Goal: Task Accomplishment & Management: Complete application form

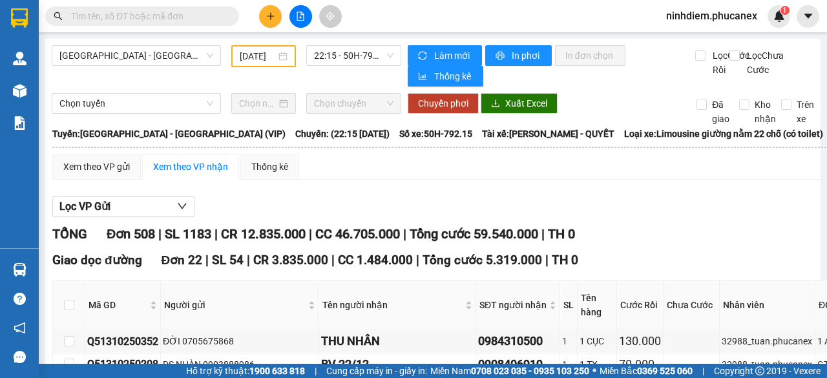
type input "[DATE]"
click at [125, 56] on span "[GEOGRAPHIC_DATA] - [GEOGRAPHIC_DATA] (VIP)" at bounding box center [136, 55] width 154 height 19
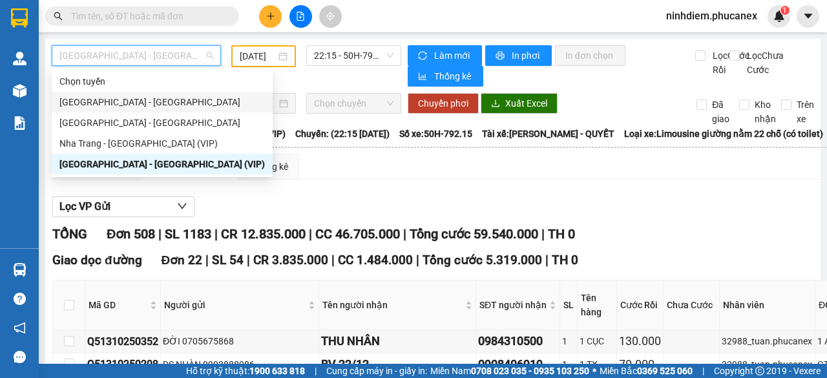
click at [125, 105] on div "[GEOGRAPHIC_DATA] - [GEOGRAPHIC_DATA]" at bounding box center [162, 102] width 206 height 14
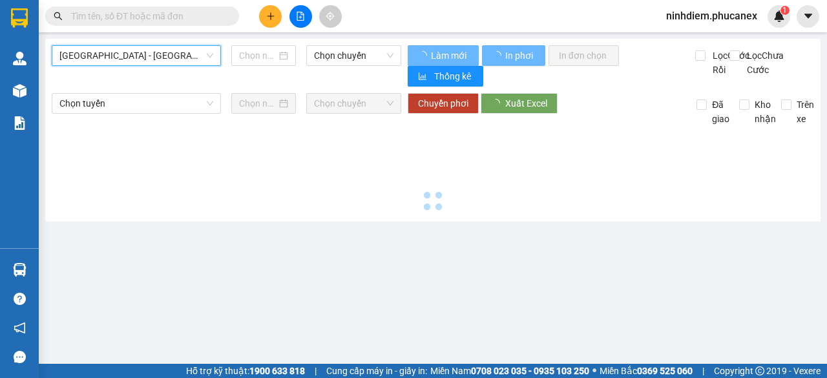
type input "[DATE]"
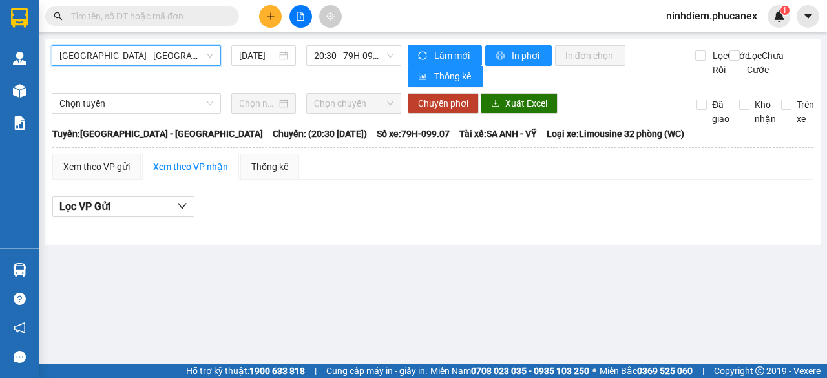
click at [264, 18] on button at bounding box center [270, 16] width 23 height 23
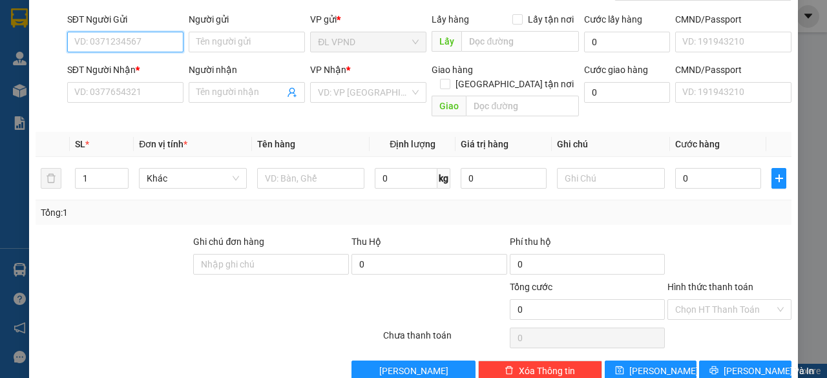
scroll to position [98, 0]
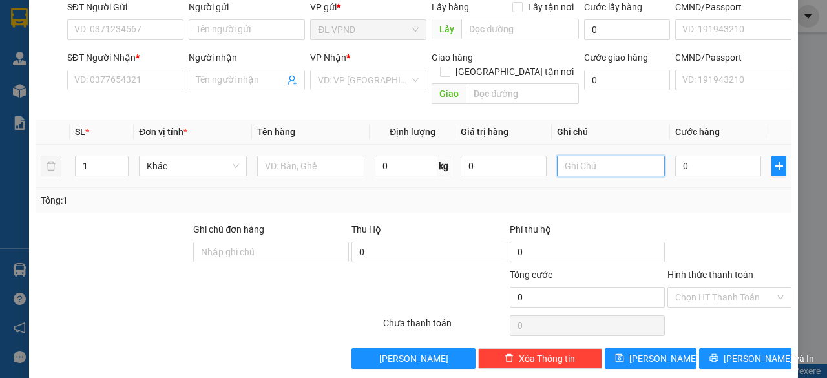
click at [573, 156] on input "text" at bounding box center [611, 166] width 108 height 21
drag, startPoint x: 590, startPoint y: 150, endPoint x: 530, endPoint y: 158, distance: 60.6
click at [530, 158] on tr "1 Khác 0 kg 0 2083884 0" at bounding box center [414, 166] width 756 height 43
type input "2083884"
click at [630, 120] on th "Ghi chú" at bounding box center [611, 132] width 118 height 25
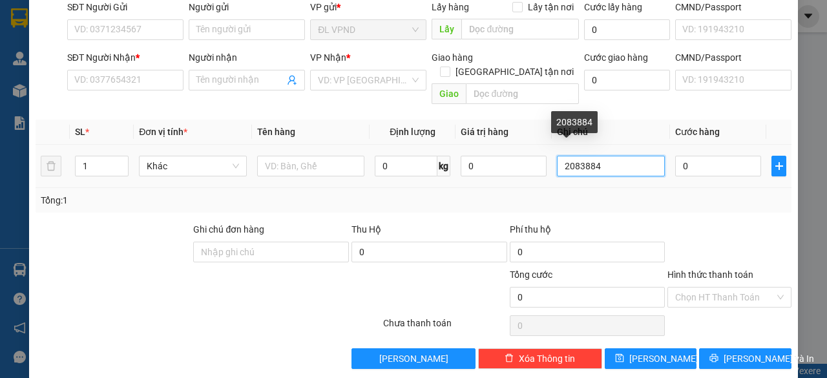
drag, startPoint x: 587, startPoint y: 154, endPoint x: 447, endPoint y: 167, distance: 140.3
click at [449, 167] on tr "1 Khác 0 kg 0 2083884 0" at bounding box center [414, 166] width 756 height 43
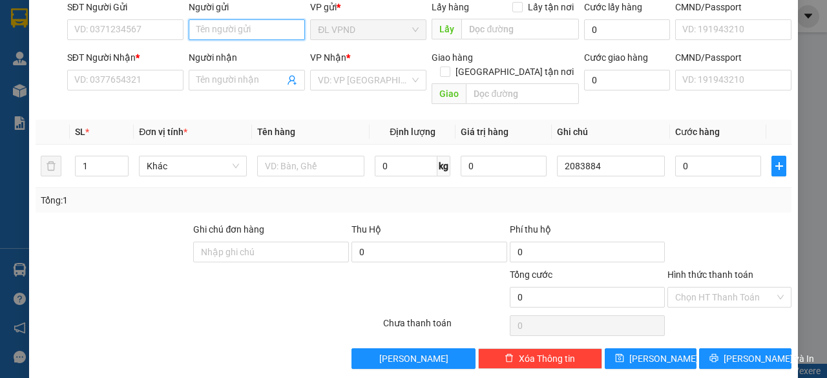
click at [245, 29] on input "Người gửi" at bounding box center [247, 29] width 116 height 21
type input "D"
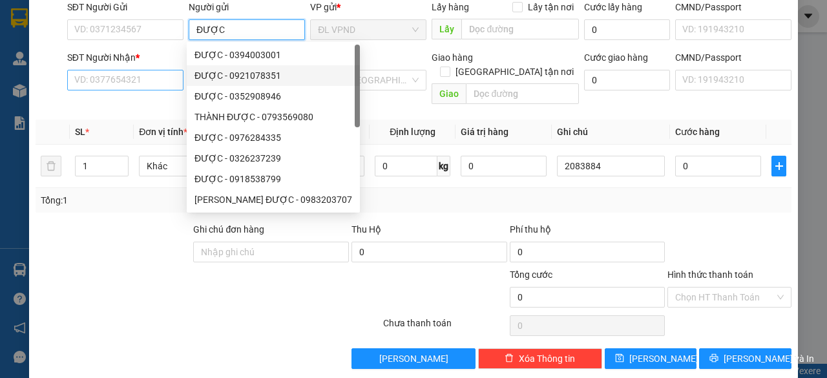
type input "ĐƯỢC"
click at [126, 74] on input "SĐT Người Nhận *" at bounding box center [125, 80] width 116 height 21
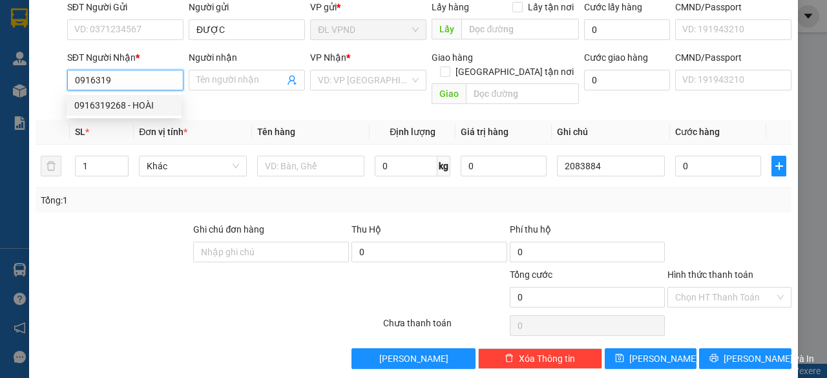
click at [112, 105] on div "0916319268 - HOÀI" at bounding box center [124, 105] width 100 height 14
type input "0916319268"
type input "HOÀI"
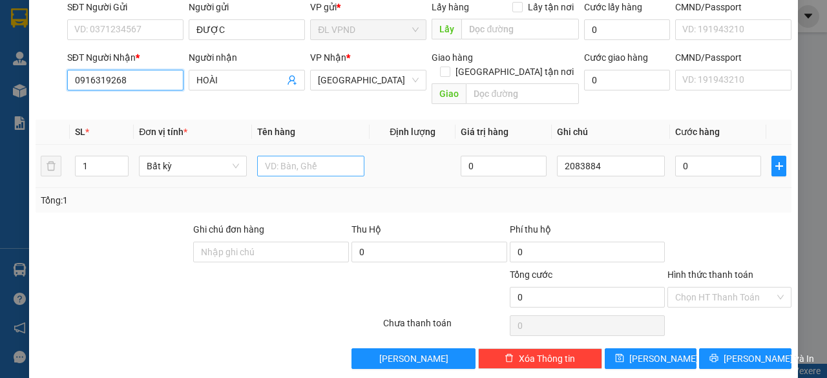
type input "0916319268"
click at [268, 156] on input "text" at bounding box center [311, 166] width 108 height 21
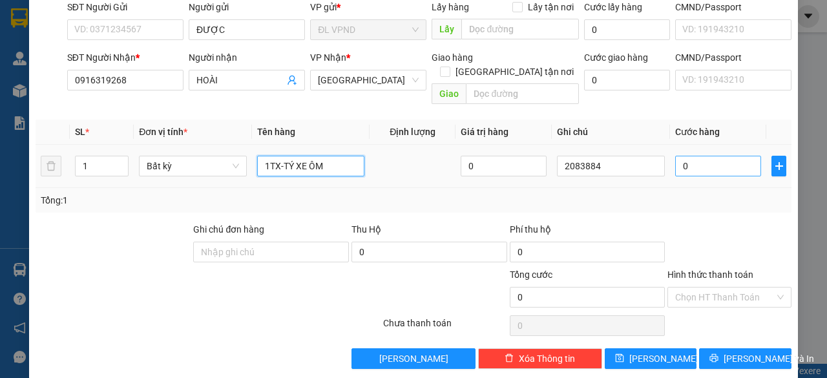
type input "1TX-TÝ XE ÔM"
click at [703, 156] on input "0" at bounding box center [718, 166] width 86 height 21
type input "3"
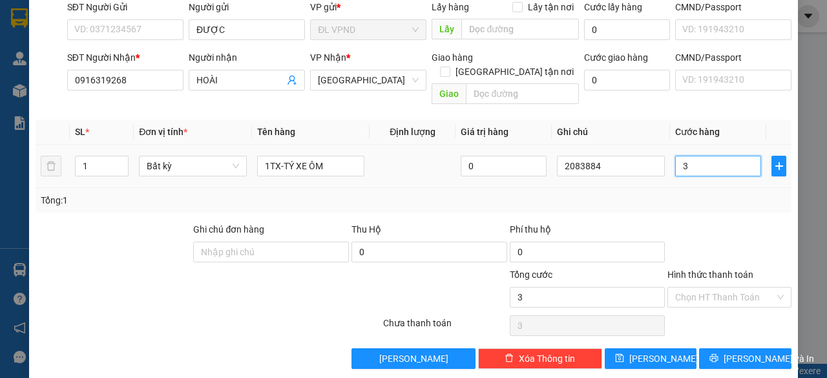
type input "30"
type input "30.000"
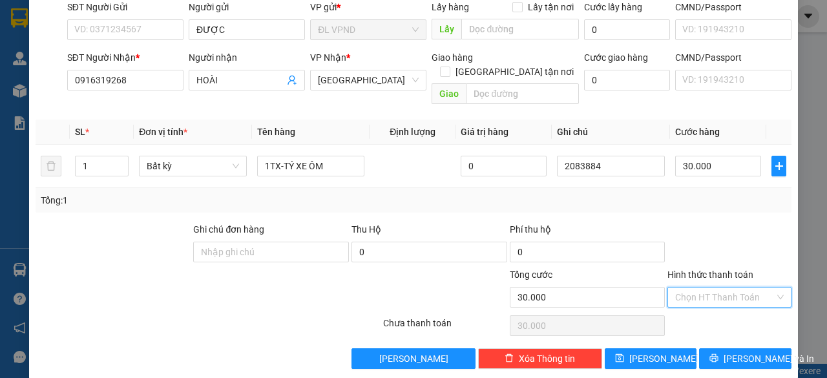
click at [689, 288] on input "Hình thức thanh toán" at bounding box center [725, 297] width 100 height 19
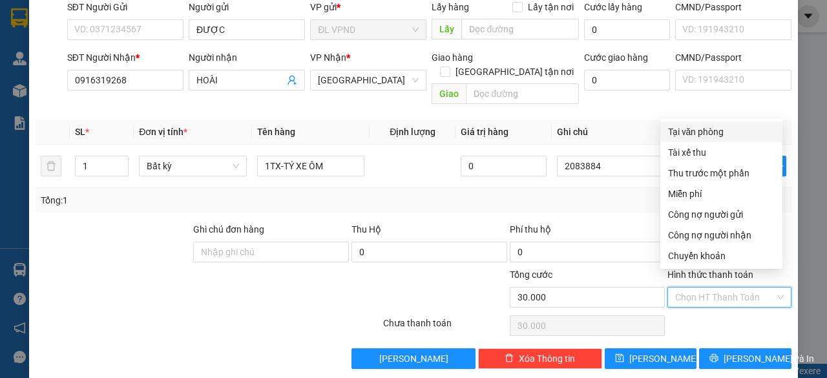
click at [700, 126] on div "Tại văn phòng" at bounding box center [721, 132] width 107 height 14
type input "0"
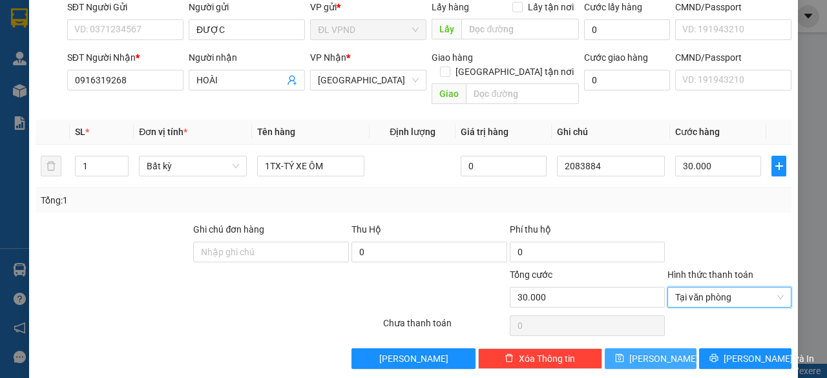
click at [659, 348] on button "[PERSON_NAME]" at bounding box center [651, 358] width 92 height 21
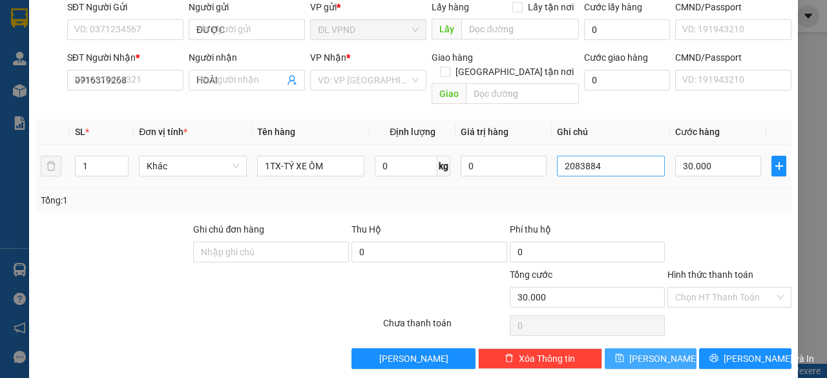
type input "0"
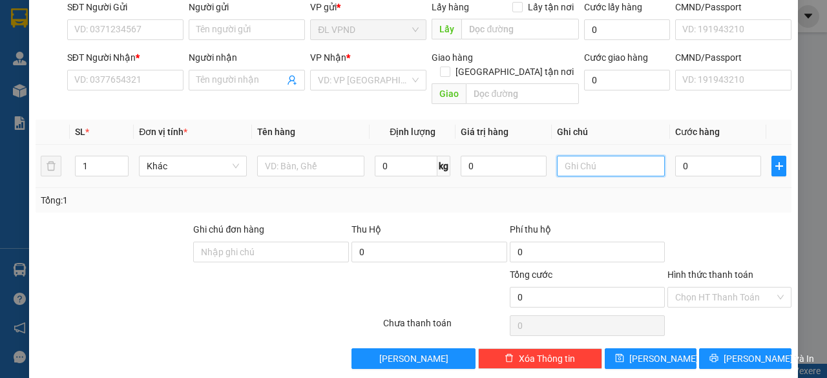
click at [612, 156] on input "text" at bounding box center [611, 166] width 108 height 21
paste input "208388"
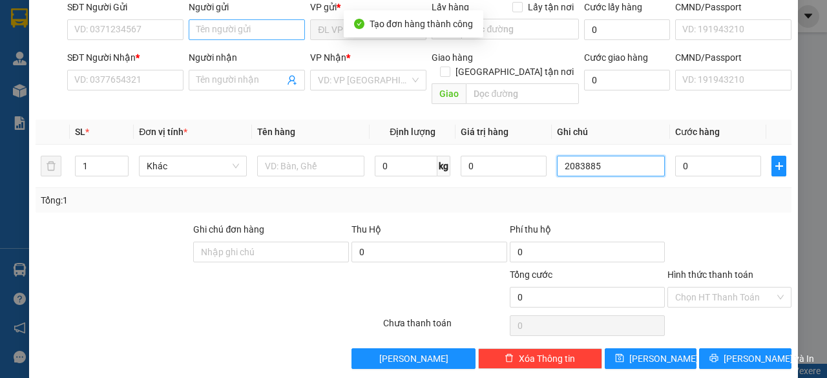
type input "2083885"
click at [245, 31] on input "Người gửi" at bounding box center [247, 29] width 116 height 21
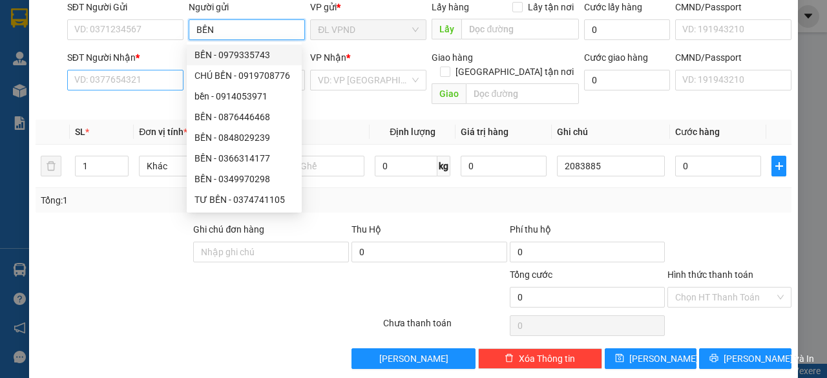
type input "BỀN"
click at [117, 80] on input "SĐT Người Nhận *" at bounding box center [125, 80] width 116 height 21
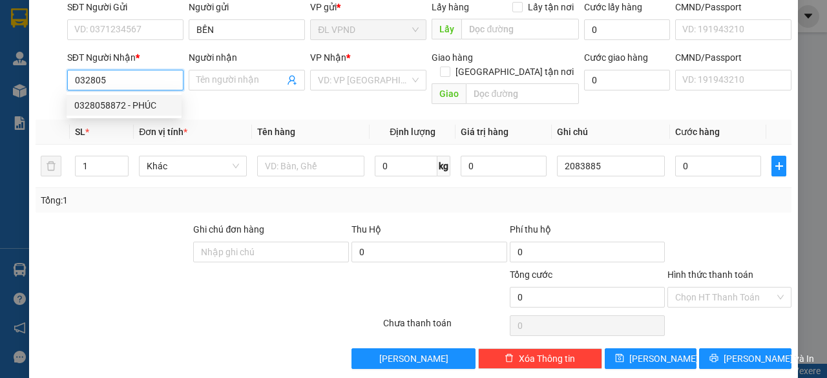
click at [115, 105] on div "0328058872 - PHÚC" at bounding box center [124, 105] width 100 height 14
type input "0328058872"
type input "PHÚC"
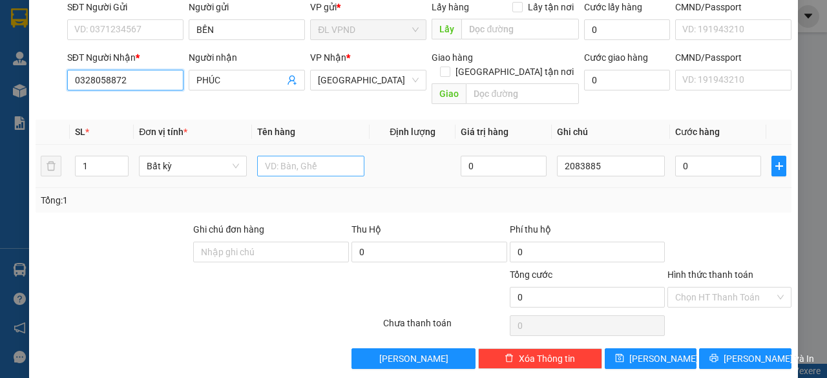
type input "0328058872"
click at [277, 156] on input "text" at bounding box center [311, 166] width 108 height 21
type input "1 CỤC"
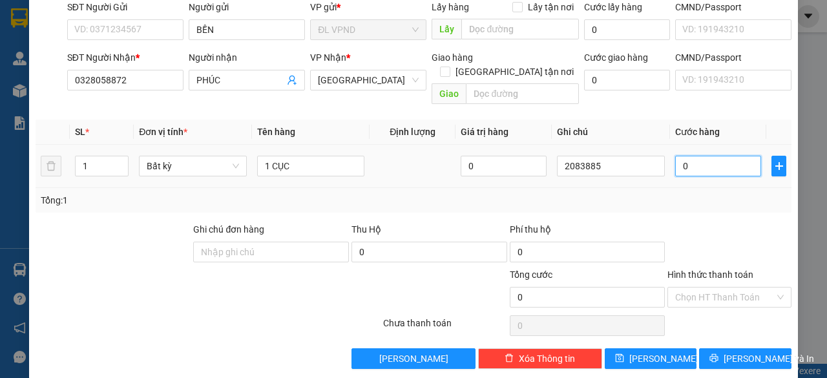
click at [708, 156] on input "0" at bounding box center [718, 166] width 86 height 21
type input "3"
type input "30"
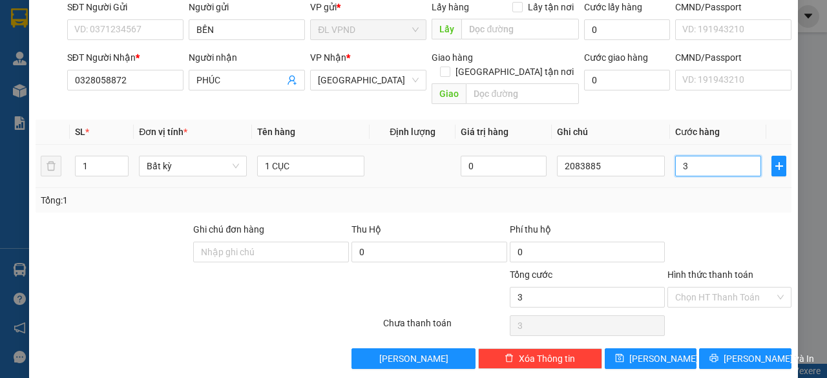
type input "30"
type input "30.000"
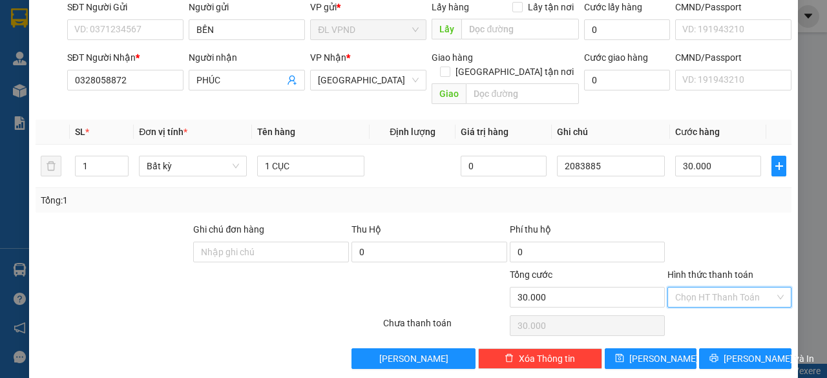
click at [703, 288] on input "Hình thức thanh toán" at bounding box center [725, 297] width 100 height 19
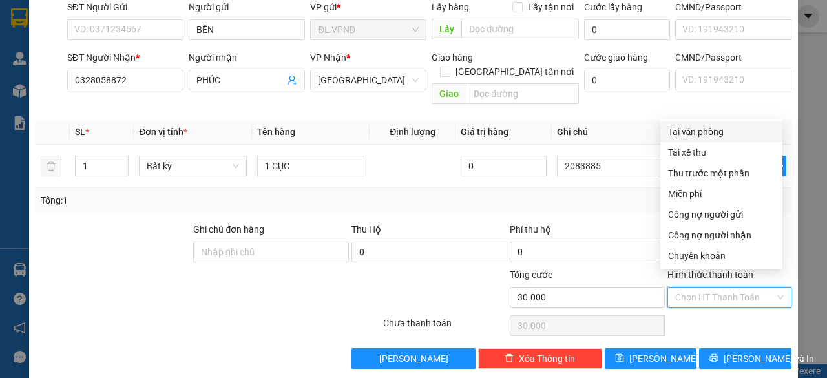
click at [688, 130] on div "Tại văn phòng" at bounding box center [721, 132] width 107 height 14
type input "0"
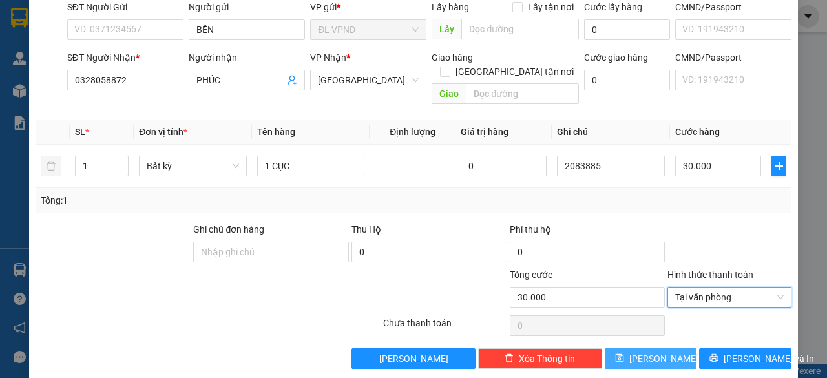
click at [644, 352] on span "[PERSON_NAME]" at bounding box center [663, 359] width 69 height 14
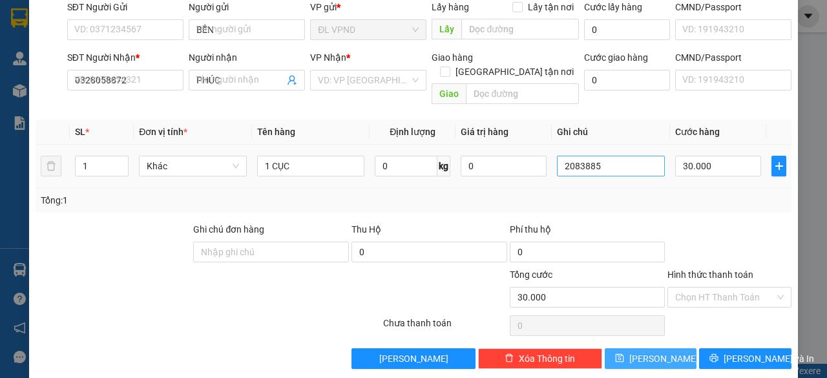
type input "0"
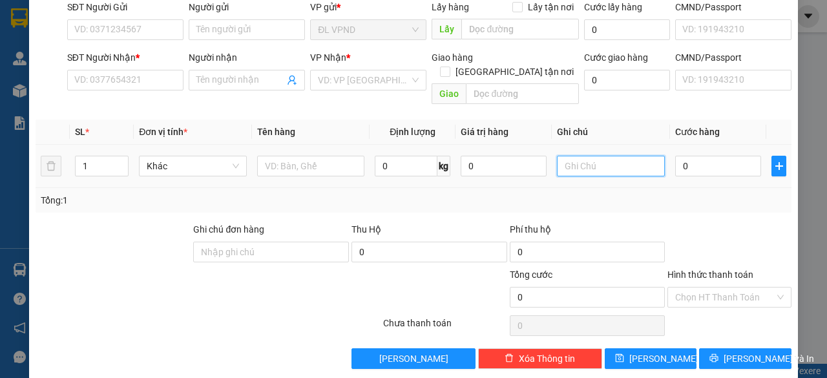
click at [613, 156] on input "text" at bounding box center [611, 166] width 108 height 21
paste input "208388"
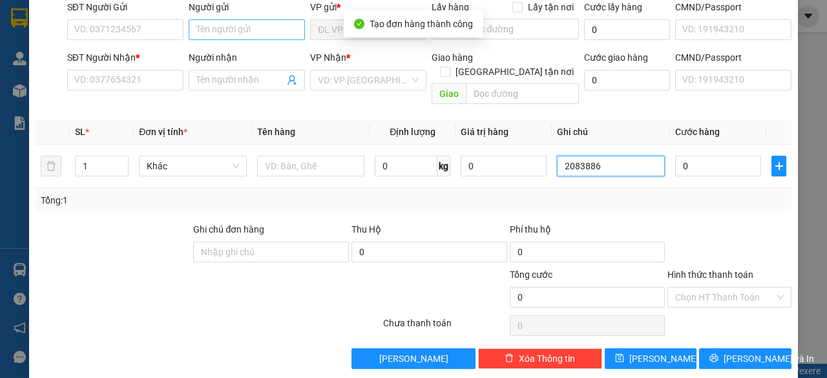
type input "2083886"
click at [265, 28] on input "Người gửi" at bounding box center [247, 29] width 116 height 21
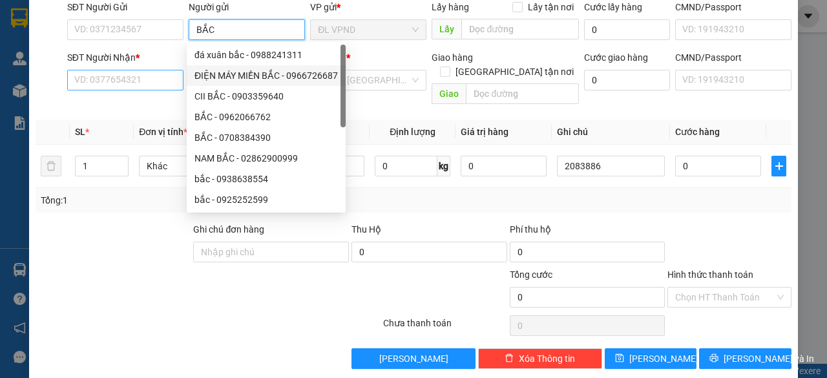
type input "BẮC"
click at [149, 74] on input "SĐT Người Nhận *" at bounding box center [125, 80] width 116 height 21
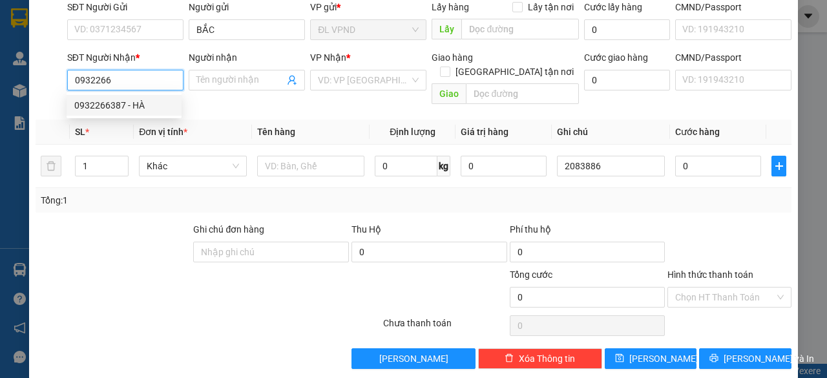
click at [138, 109] on div "0932266387 - HÀ" at bounding box center [124, 105] width 100 height 14
type input "0932266387"
type input "HÀ"
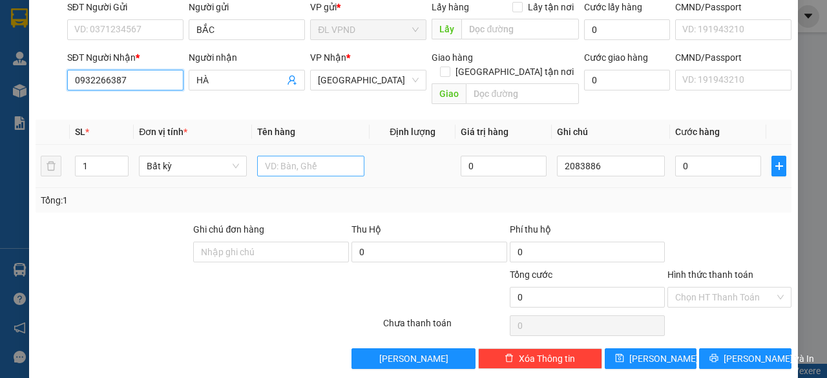
type input "0932266387"
click at [289, 156] on input "text" at bounding box center [311, 166] width 108 height 21
type input "1PB"
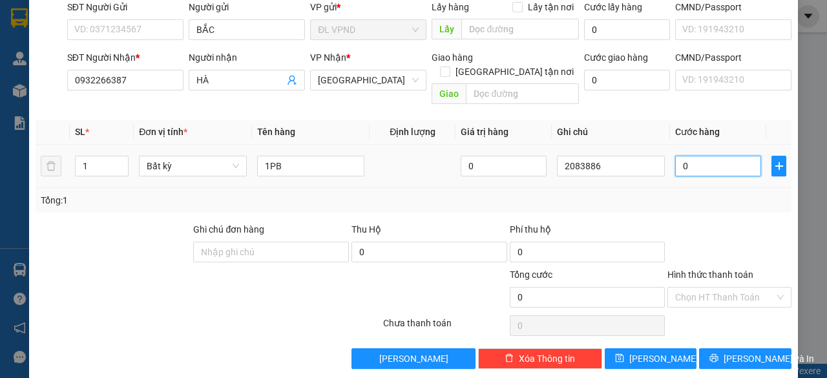
type input "2"
type input "20"
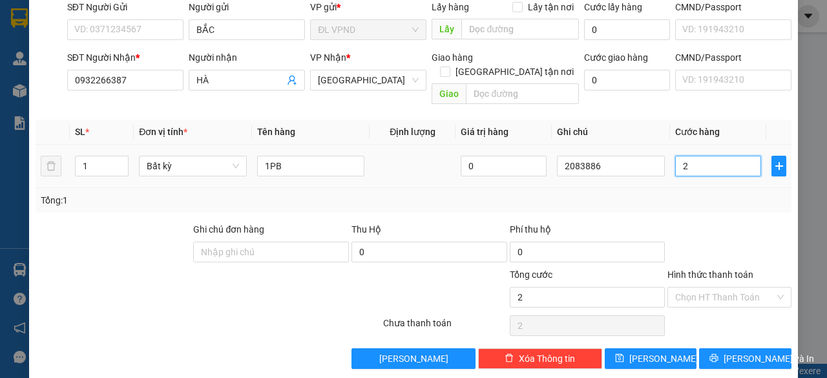
type input "20"
type input "20.000"
click at [694, 288] on input "Hình thức thanh toán" at bounding box center [725, 297] width 100 height 19
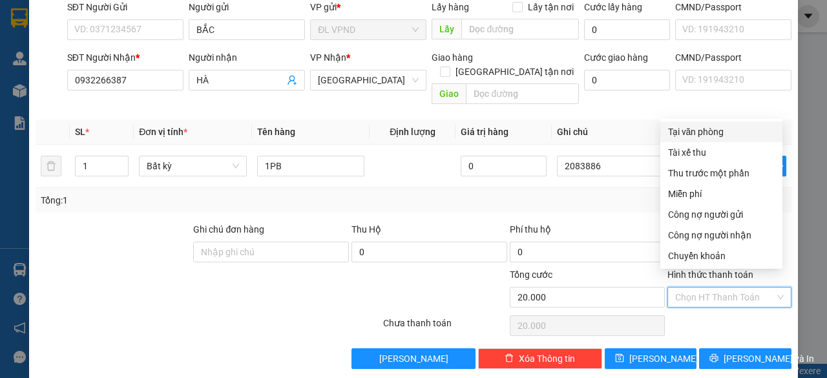
click at [712, 134] on div "Tại văn phòng" at bounding box center [721, 132] width 107 height 14
type input "0"
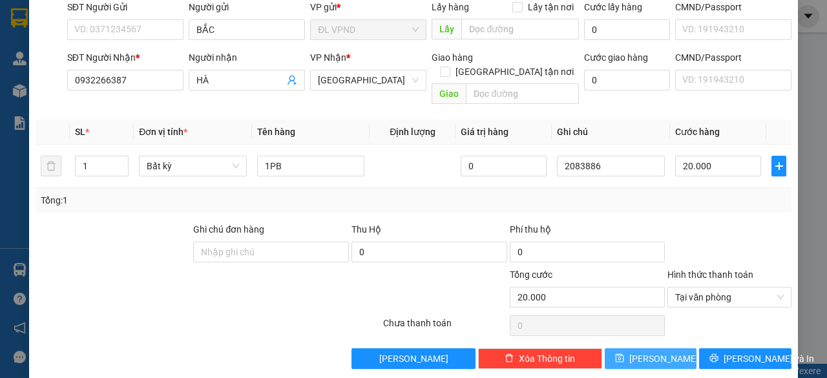
click at [646, 352] on span "[PERSON_NAME]" at bounding box center [663, 359] width 69 height 14
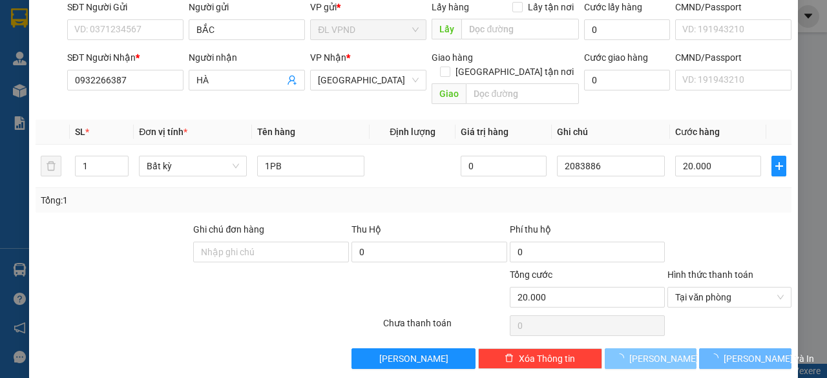
type input "0"
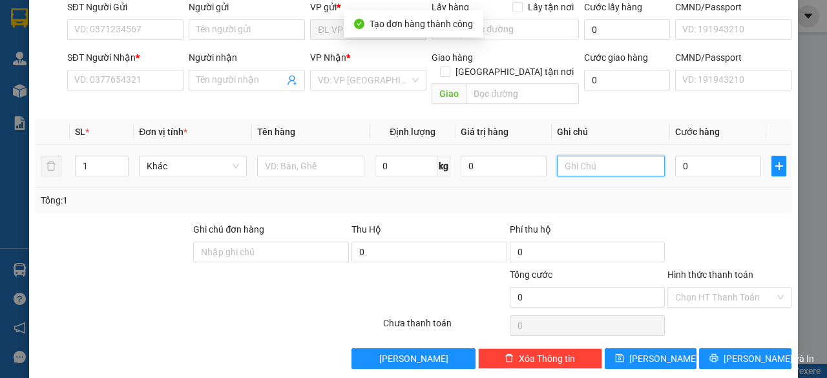
click at [608, 156] on input "text" at bounding box center [611, 166] width 108 height 21
paste input "208388"
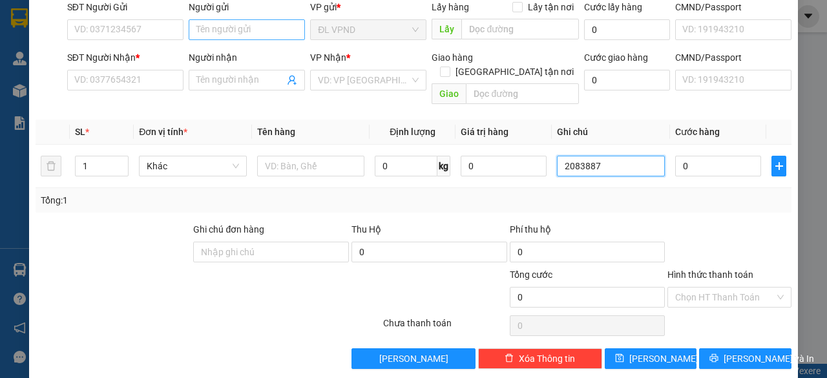
type input "2083887"
drag, startPoint x: 280, startPoint y: 30, endPoint x: 284, endPoint y: 43, distance: 13.3
click at [280, 31] on input "Người gửi" at bounding box center [247, 29] width 116 height 21
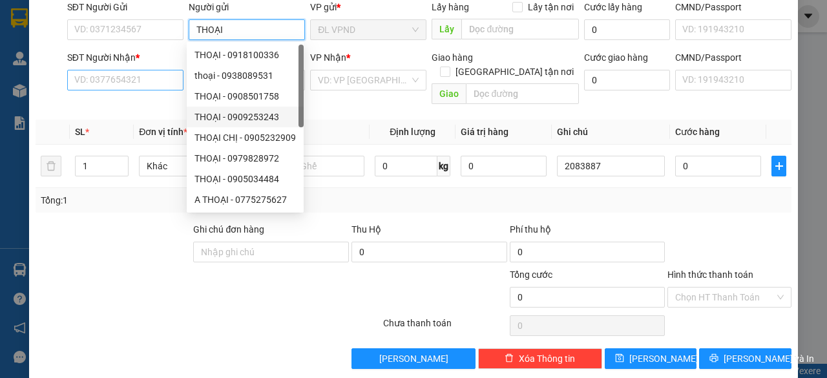
type input "THOẠI"
click at [149, 79] on input "SĐT Người Nhận *" at bounding box center [125, 80] width 116 height 21
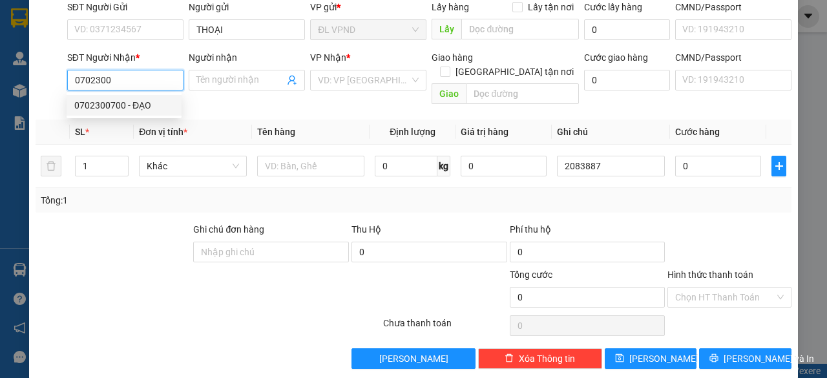
click at [111, 108] on div "0702300700 - ĐẠO" at bounding box center [124, 105] width 100 height 14
type input "0702300700"
type input "[DEMOGRAPHIC_DATA]"
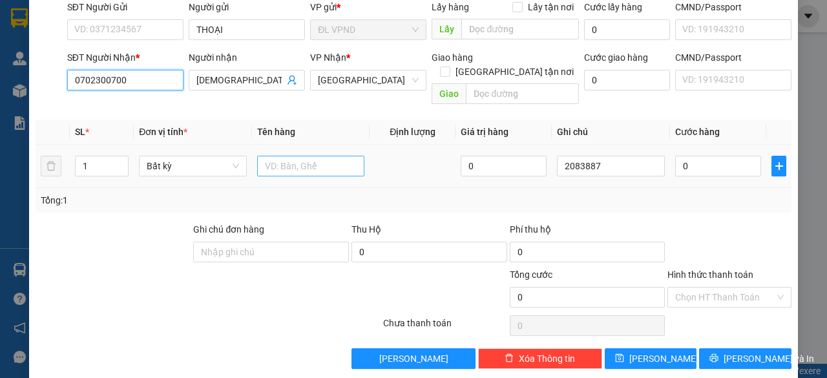
type input "0702300700"
click at [288, 156] on input "text" at bounding box center [311, 166] width 108 height 21
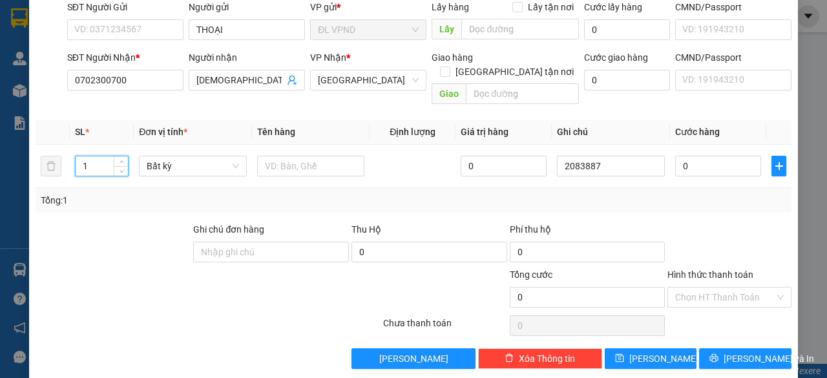
drag, startPoint x: 98, startPoint y: 154, endPoint x: 29, endPoint y: 157, distance: 69.2
click at [29, 157] on div "TẠO ĐƠN HÀNG Yêu cầu xuất hóa đơn điện tử Transit Pickup Surcharge Ids Transit …" at bounding box center [413, 143] width 769 height 470
type input "9"
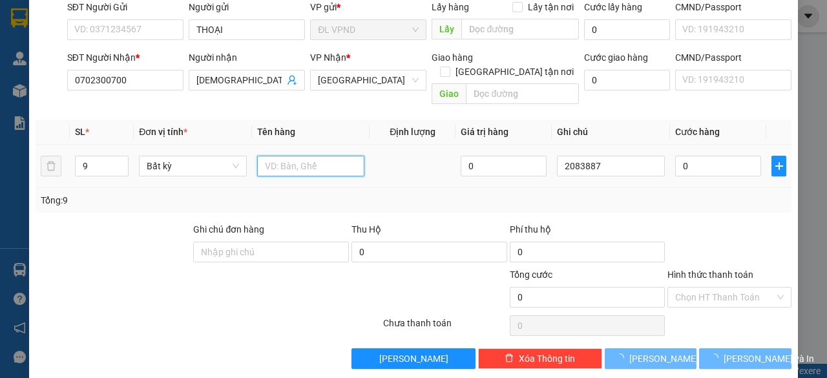
click at [280, 159] on input "text" at bounding box center [311, 166] width 108 height 21
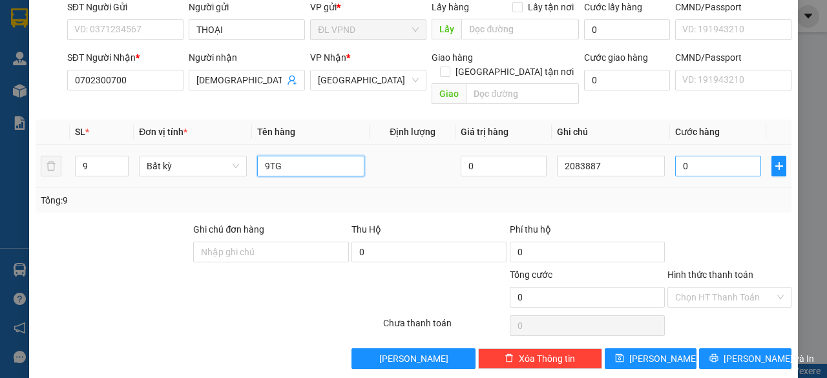
type input "9TG"
click at [710, 159] on input "0" at bounding box center [718, 166] width 86 height 21
type input "3"
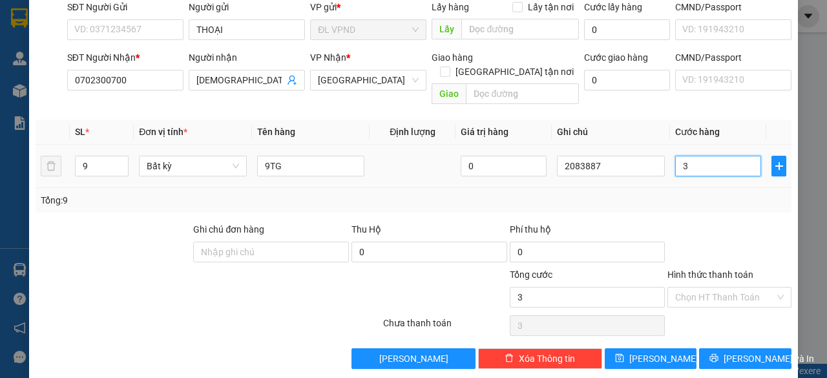
type input "35"
type input "350"
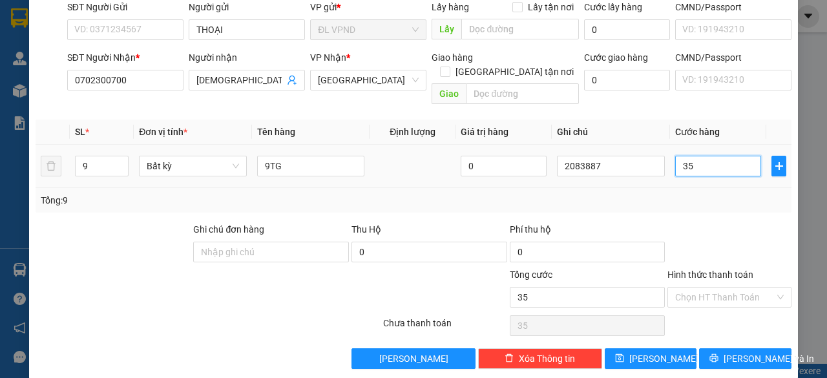
type input "350"
type input "350.000"
click at [684, 288] on input "Hình thức thanh toán" at bounding box center [725, 297] width 100 height 19
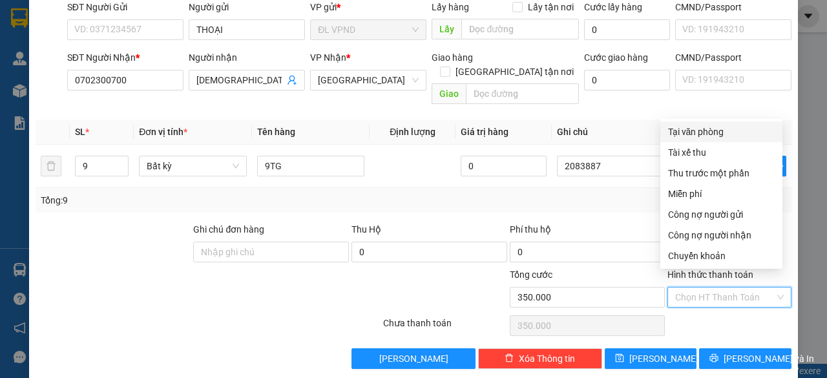
click at [684, 129] on div "Tại văn phòng" at bounding box center [721, 132] width 107 height 14
type input "0"
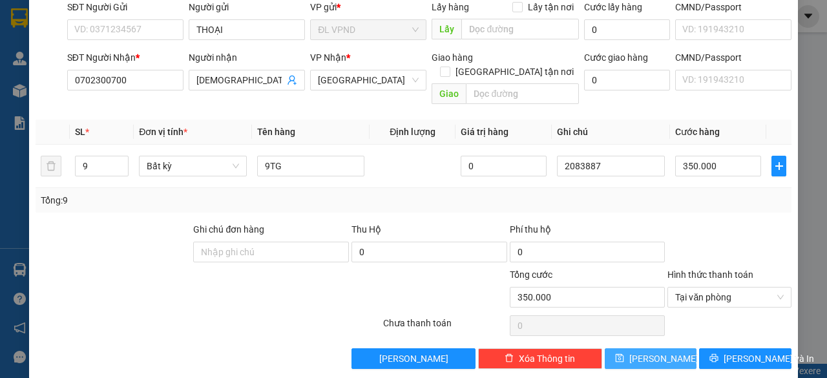
click at [641, 348] on button "[PERSON_NAME]" at bounding box center [651, 358] width 92 height 21
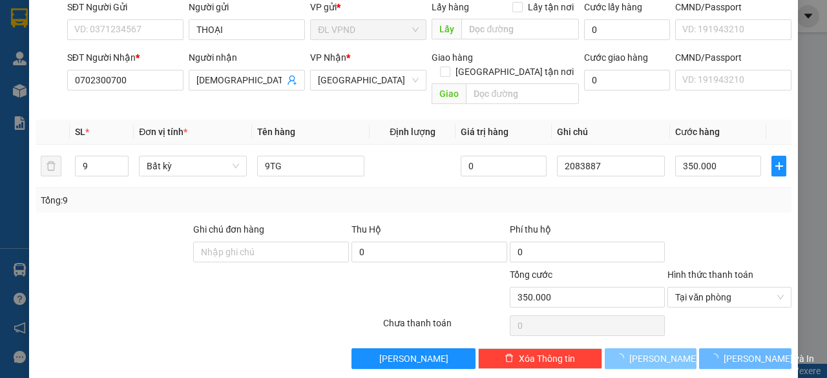
type input "1"
type input "0"
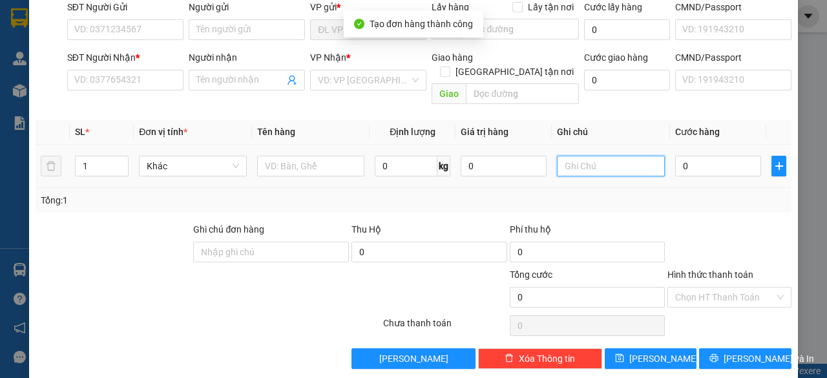
click at [612, 157] on input "text" at bounding box center [611, 166] width 108 height 21
paste input "208388"
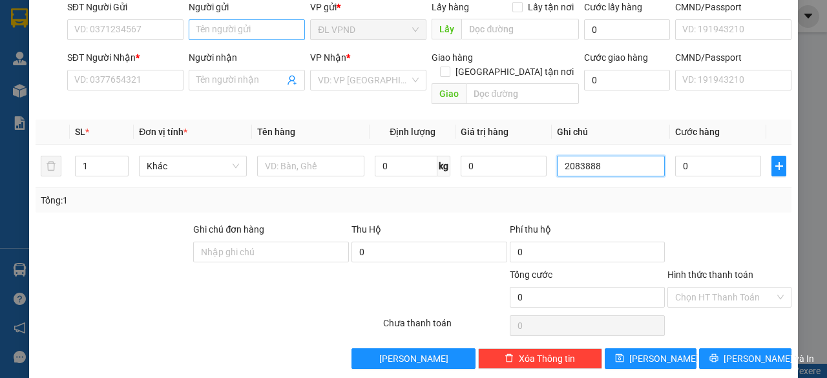
type input "2083888"
click at [284, 29] on input "Người gửi" at bounding box center [247, 29] width 116 height 21
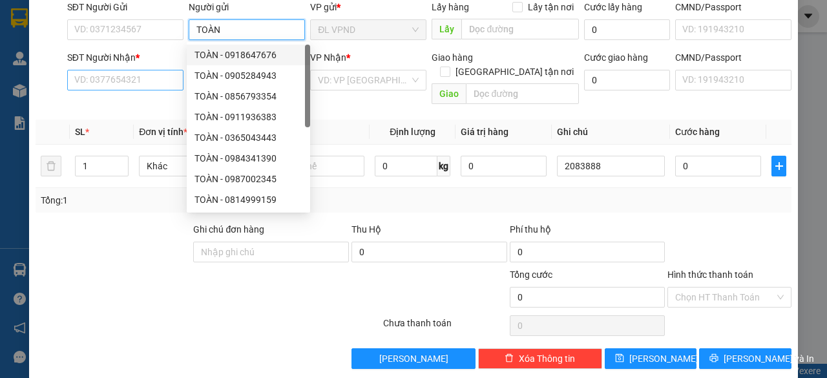
type input "TOÀN"
click at [140, 85] on input "SĐT Người Nhận *" at bounding box center [125, 80] width 116 height 21
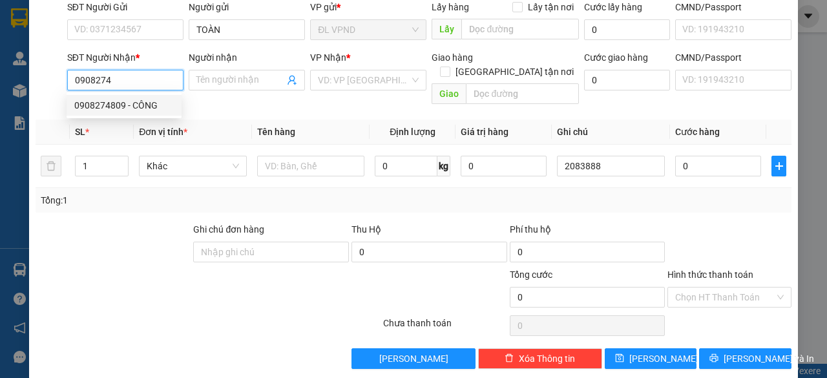
drag, startPoint x: 123, startPoint y: 104, endPoint x: 146, endPoint y: 105, distance: 23.3
click at [123, 105] on div "0908274809 - CÔNG" at bounding box center [124, 105] width 100 height 14
type input "0908274809"
type input "CÔNG"
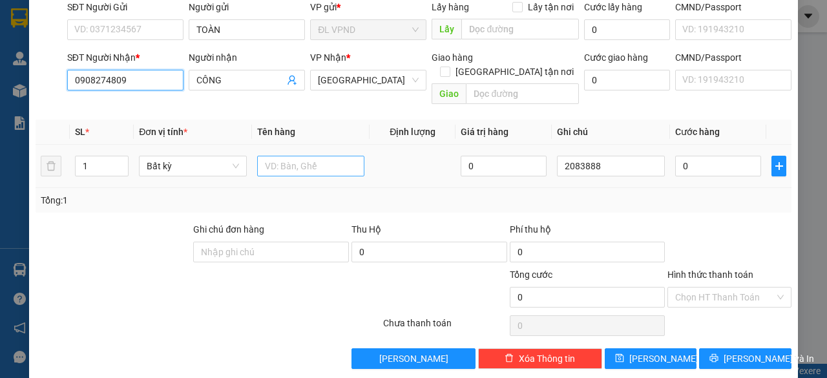
type input "0908274809"
click at [299, 156] on input "text" at bounding box center [311, 166] width 108 height 21
type input "1TX"
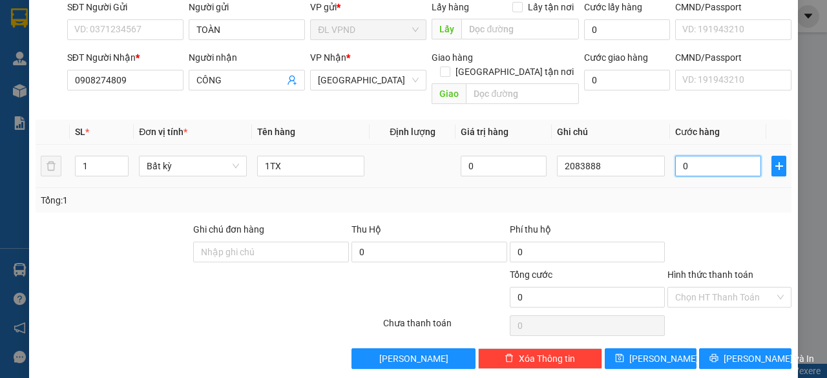
click at [706, 156] on input "0" at bounding box center [718, 166] width 86 height 21
type input "5"
type input "50"
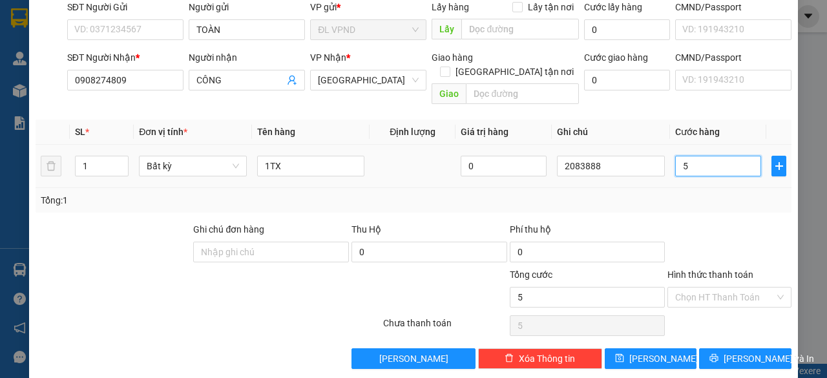
type input "50"
type input "50.000"
click at [694, 288] on input "Hình thức thanh toán" at bounding box center [725, 297] width 100 height 19
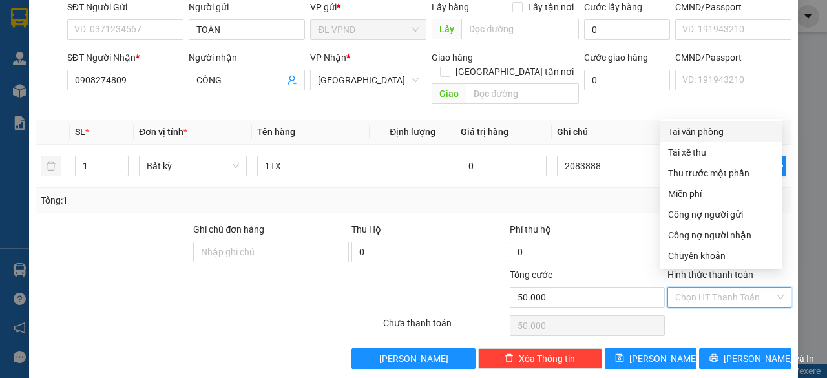
click at [697, 129] on div "Tại văn phòng" at bounding box center [721, 132] width 107 height 14
type input "0"
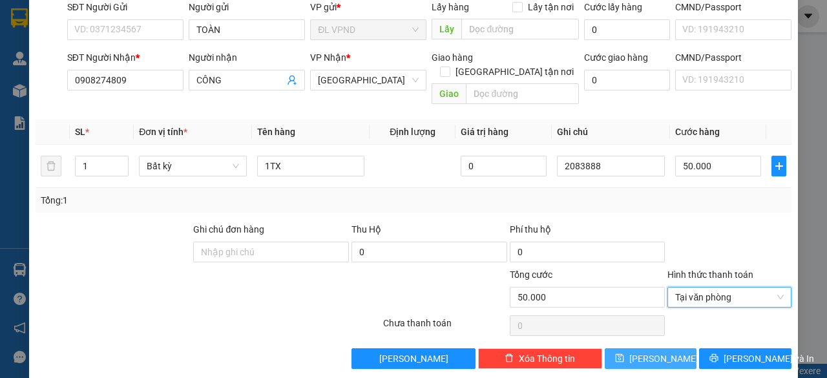
click at [645, 352] on span "[PERSON_NAME]" at bounding box center [663, 359] width 69 height 14
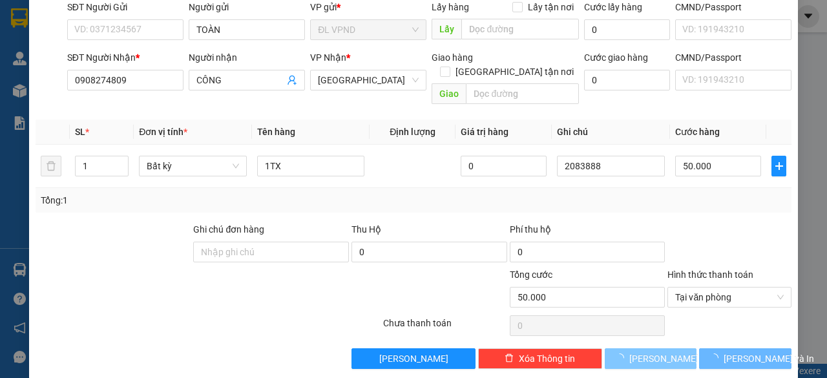
type input "0"
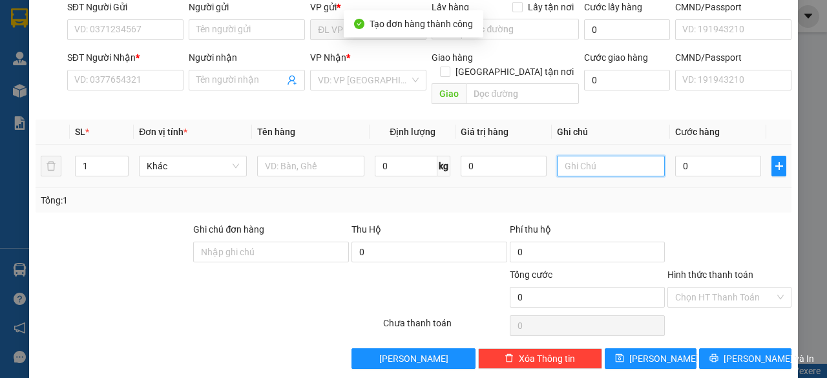
click at [607, 156] on input "text" at bounding box center [611, 166] width 108 height 21
paste input "208388"
type input "2083889"
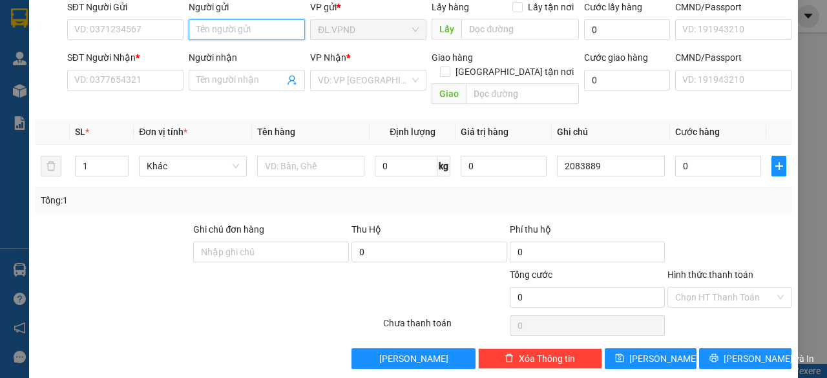
click at [249, 29] on input "Người gửi" at bounding box center [247, 29] width 116 height 21
type input "T"
drag, startPoint x: 241, startPoint y: 32, endPoint x: 3, endPoint y: 29, distance: 238.5
click at [96, 31] on div "SĐT Người Gửi VD: 0371234567 Người gửi TUNGF VP gửi * ĐL VPND Lấy hàng Lấy tận …" at bounding box center [430, 22] width 730 height 45
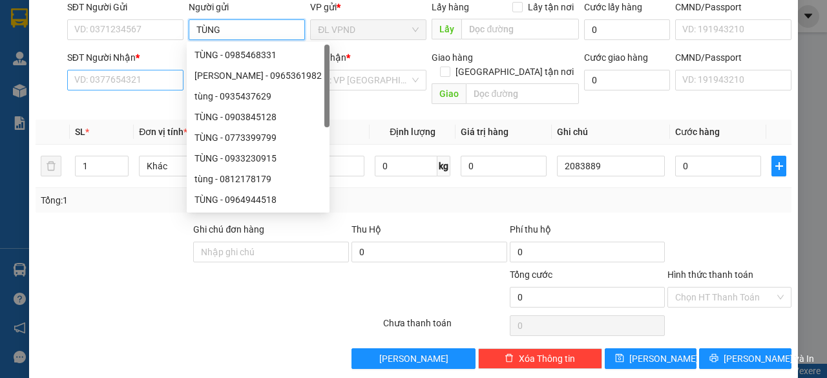
type input "TÙNG"
click at [129, 78] on input "SĐT Người Nhận *" at bounding box center [125, 80] width 116 height 21
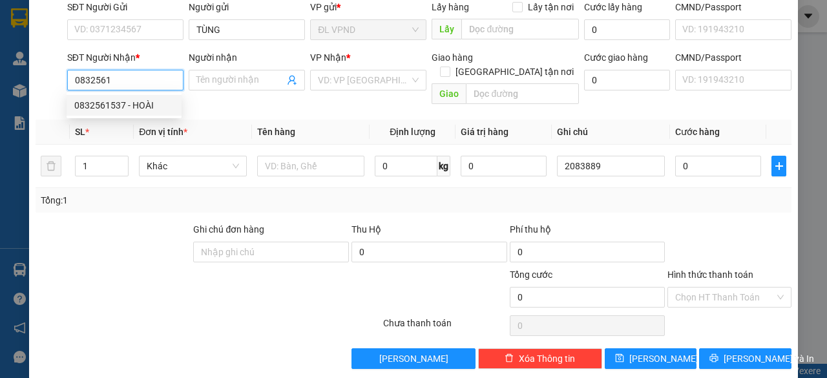
click at [126, 109] on div "0832561537 - HOÀI" at bounding box center [124, 105] width 100 height 14
type input "0832561537"
type input "HOÀI"
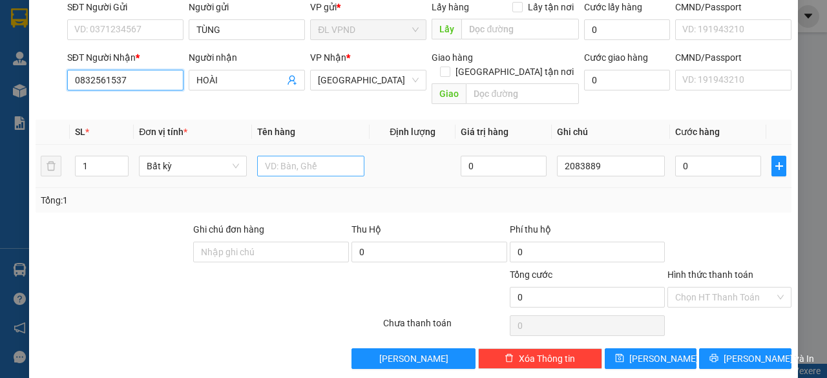
type input "0832561537"
click at [332, 156] on input "text" at bounding box center [311, 166] width 108 height 21
type input "1TX"
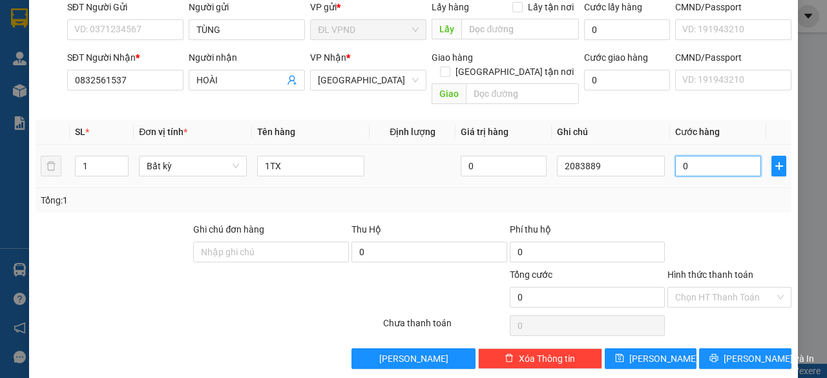
click at [681, 156] on input "0" at bounding box center [718, 166] width 86 height 21
type input "3"
type input "30"
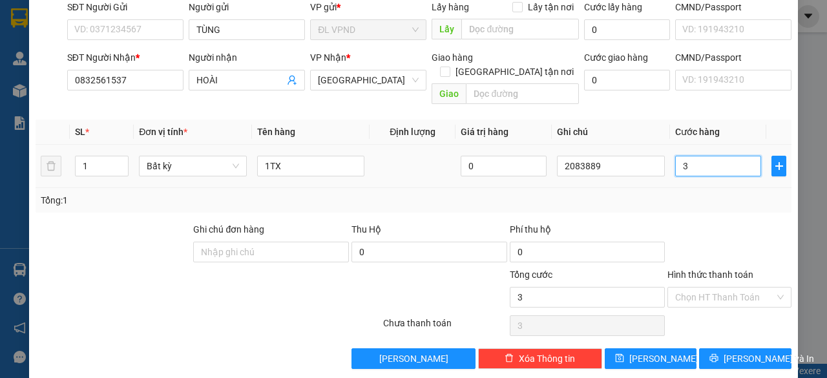
type input "30"
type input "30.000"
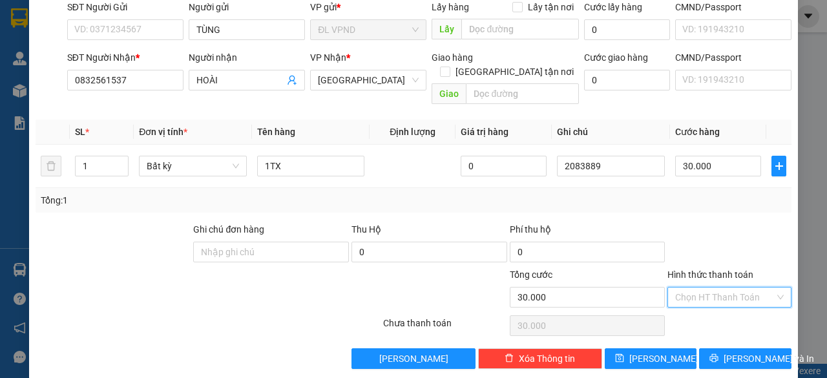
click at [688, 288] on input "Hình thức thanh toán" at bounding box center [725, 297] width 100 height 19
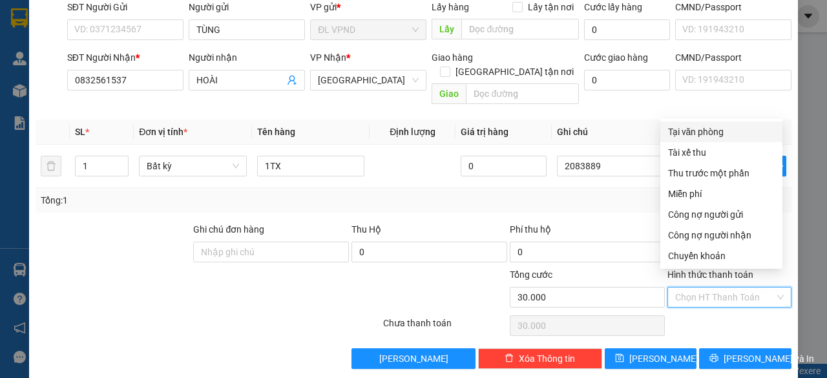
click at [690, 135] on div "Tại văn phòng" at bounding box center [721, 132] width 107 height 14
type input "0"
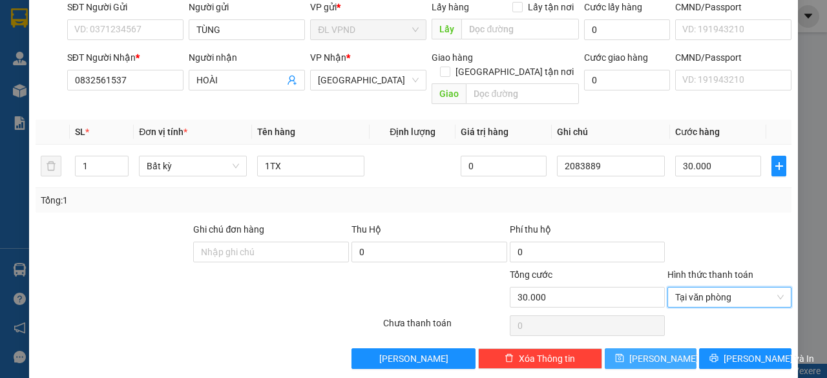
click at [624, 354] on icon "save" at bounding box center [619, 358] width 8 height 8
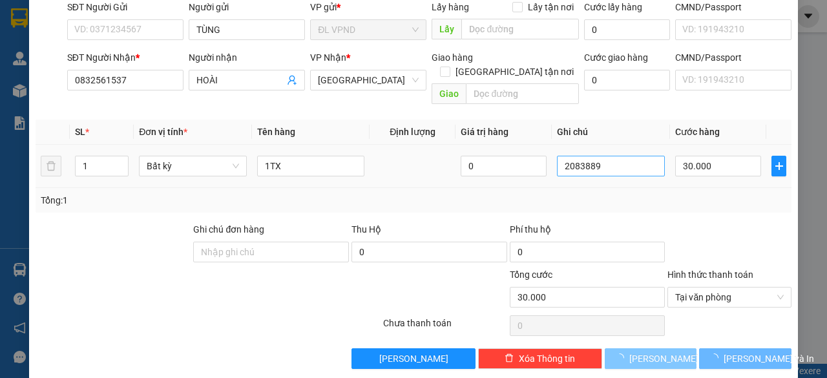
type input "0"
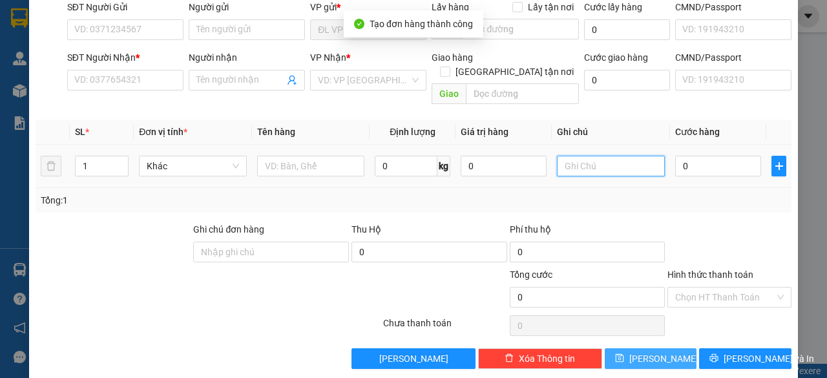
click at [604, 156] on input "text" at bounding box center [611, 166] width 108 height 21
paste input "208388"
drag, startPoint x: 589, startPoint y: 154, endPoint x: 511, endPoint y: 162, distance: 79.2
click at [513, 162] on tr "1 Khác 0 kg 0 2083890 0" at bounding box center [414, 166] width 756 height 43
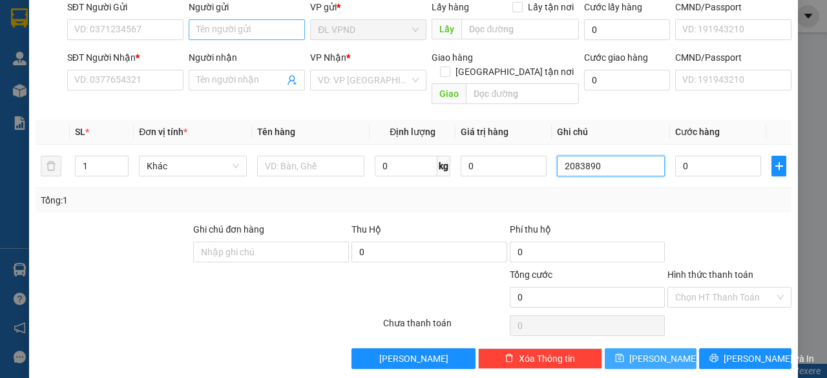
type input "2083890"
click at [259, 23] on input "Người gửi" at bounding box center [247, 29] width 116 height 21
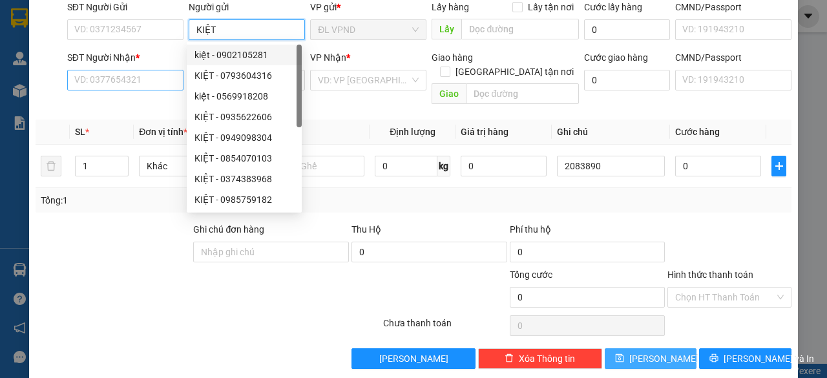
type input "KIỆT"
click at [134, 79] on input "SĐT Người Nhận *" at bounding box center [125, 80] width 116 height 21
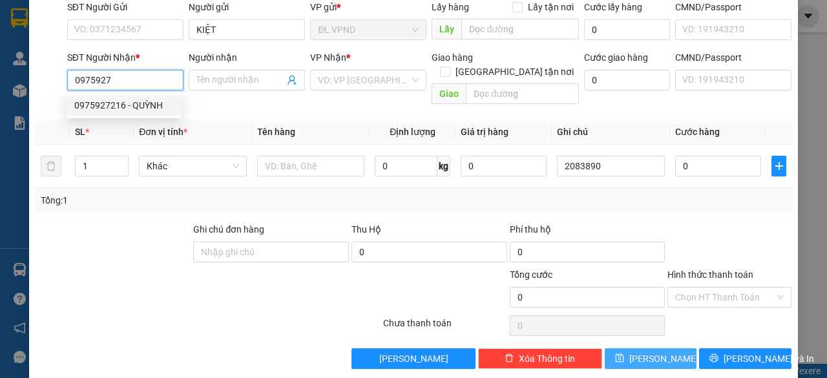
click at [128, 103] on div "0975927216 - QUỲNH" at bounding box center [124, 105] width 100 height 14
type input "0975927216"
type input "QUỲNH"
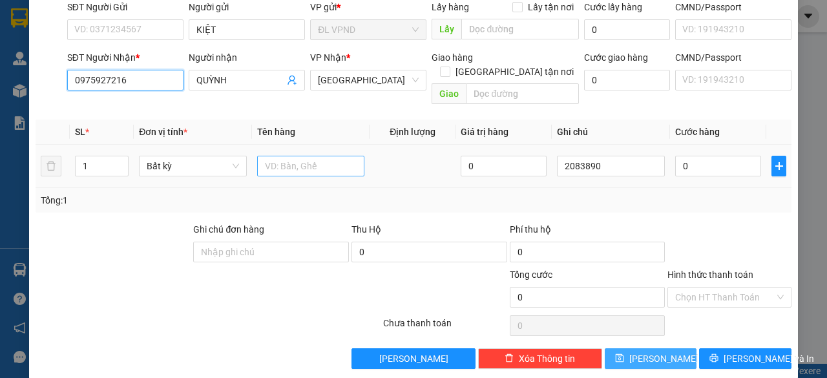
type input "0975927216"
click at [286, 156] on input "text" at bounding box center [311, 166] width 108 height 21
type input "1TX"
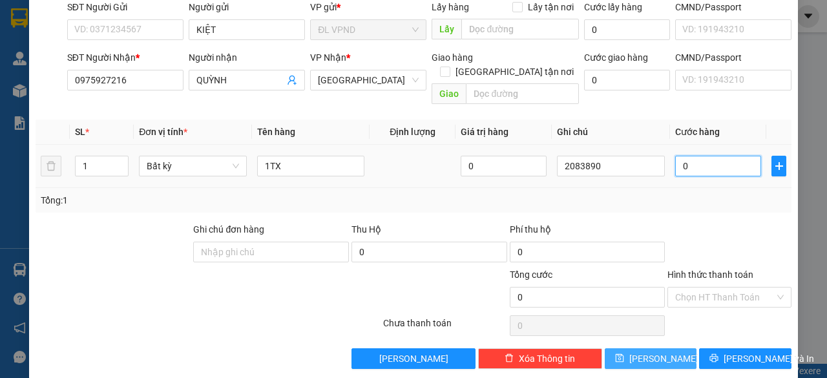
click at [689, 156] on input "0" at bounding box center [718, 166] width 86 height 21
type input "5"
type input "50"
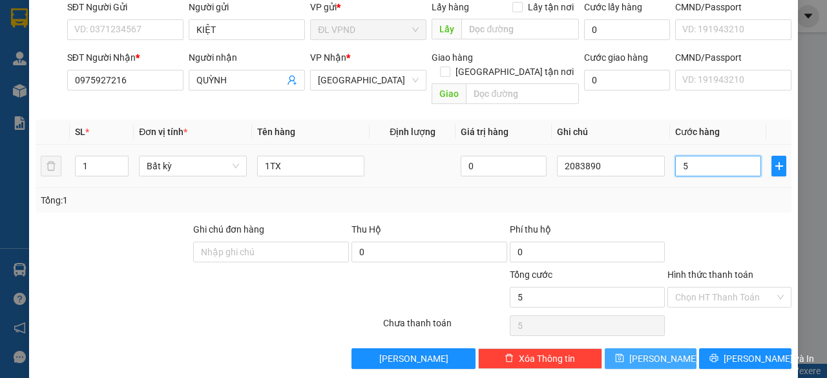
type input "50"
type input "50.000"
click at [699, 288] on input "Hình thức thanh toán" at bounding box center [725, 297] width 100 height 19
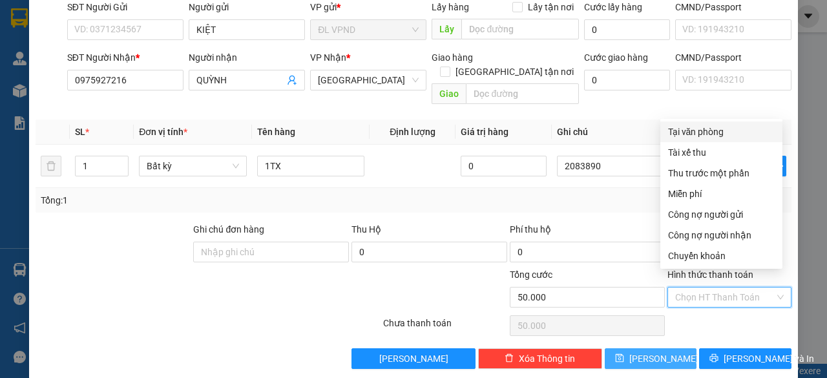
click at [712, 129] on div "Tại văn phòng" at bounding box center [721, 132] width 107 height 14
type input "0"
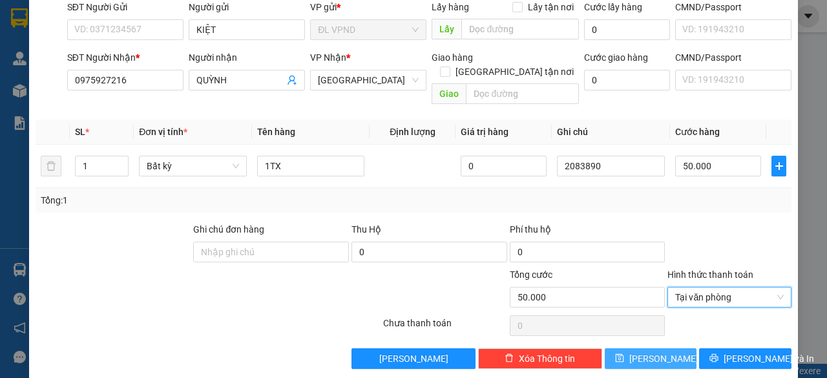
click at [640, 348] on button "[PERSON_NAME]" at bounding box center [651, 358] width 92 height 21
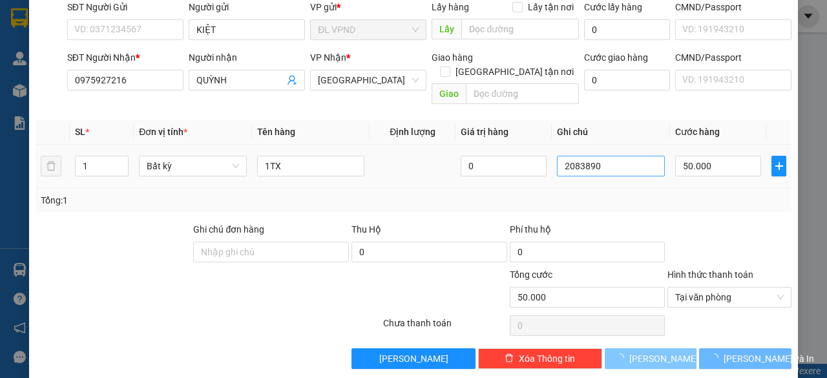
type input "0"
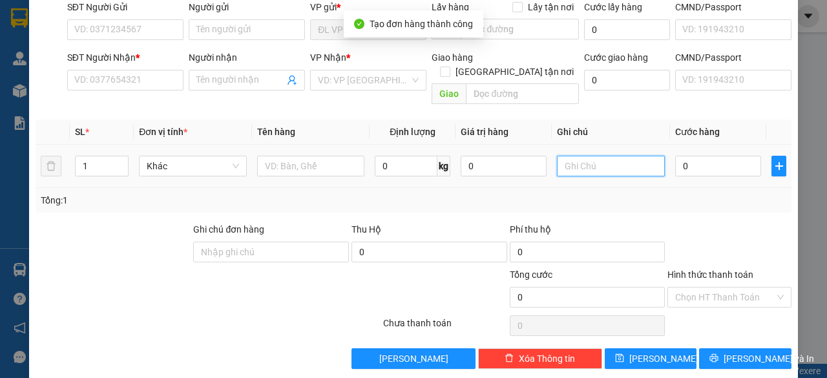
click at [604, 156] on input "text" at bounding box center [611, 166] width 108 height 21
paste input "208389"
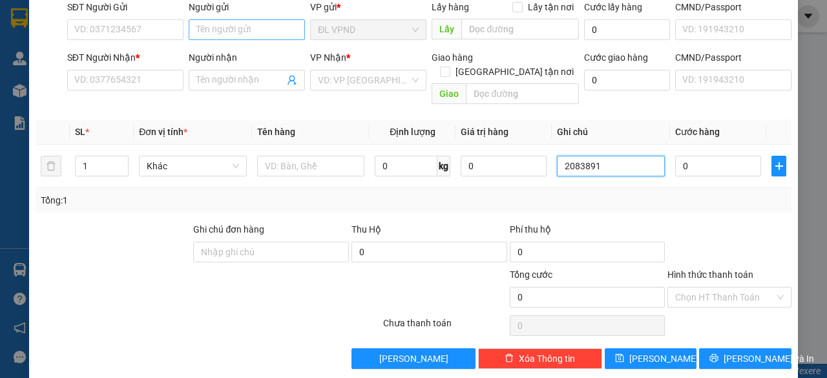
type input "2083891"
click at [243, 36] on input "Người gửi" at bounding box center [247, 29] width 116 height 21
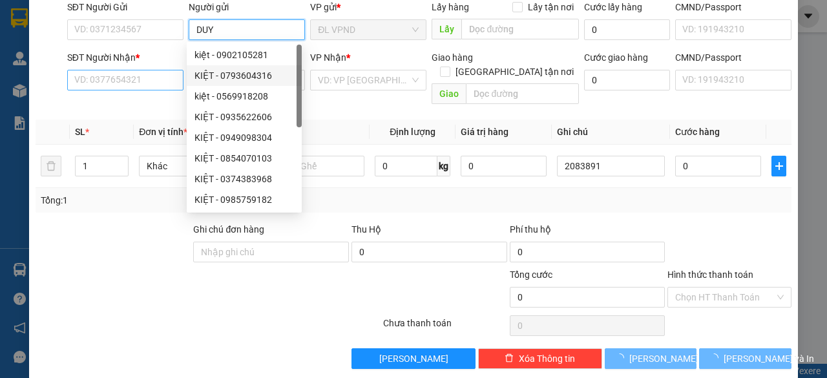
type input "DUY"
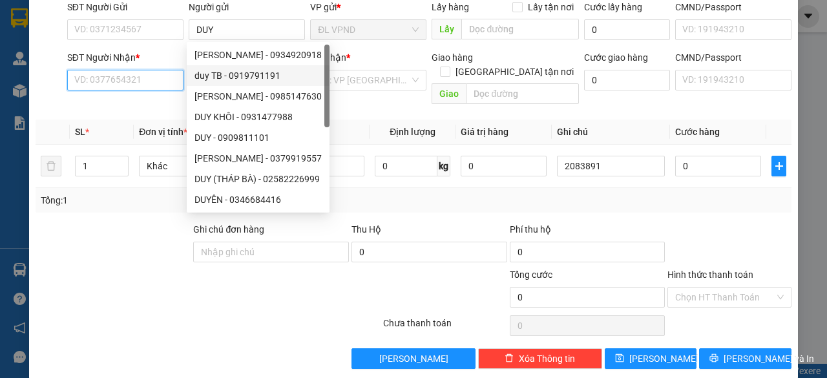
click at [136, 76] on input "SĐT Người Nhận *" at bounding box center [125, 80] width 116 height 21
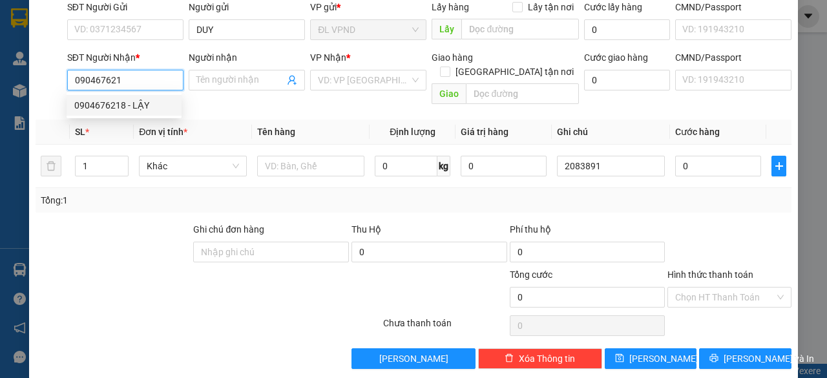
click at [112, 110] on div "0904676218 - LẬY" at bounding box center [124, 105] width 100 height 14
type input "0904676218"
type input "LẬY"
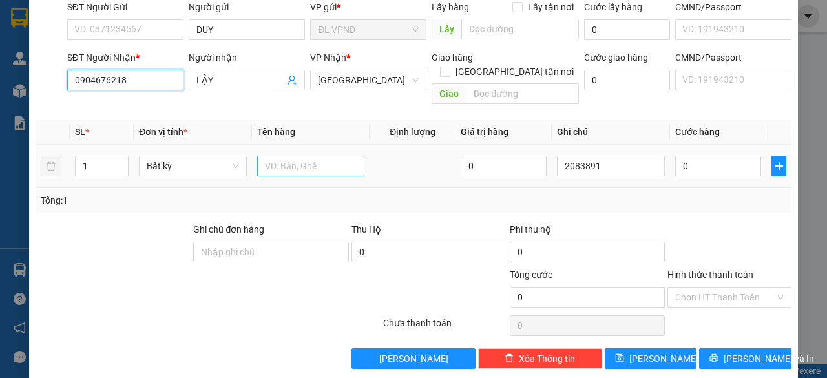
type input "0904676218"
click at [311, 156] on input "text" at bounding box center [311, 166] width 108 height 21
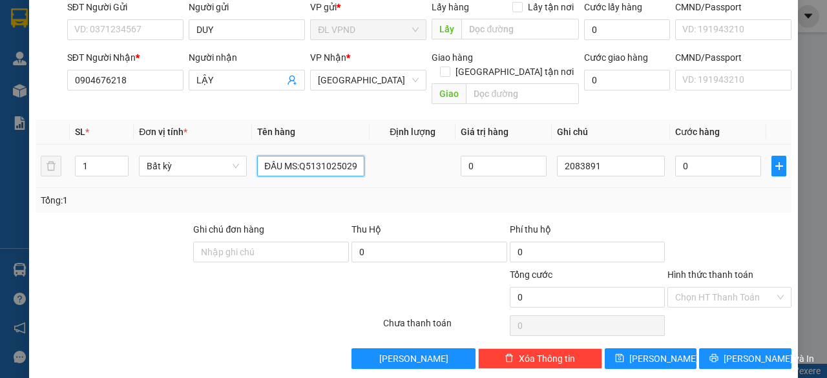
scroll to position [0, 49]
type input "1CĐ-PHÍ 2 ĐẦU MS:Q51310250297"
click at [701, 156] on input "0" at bounding box center [718, 166] width 86 height 21
type input "6"
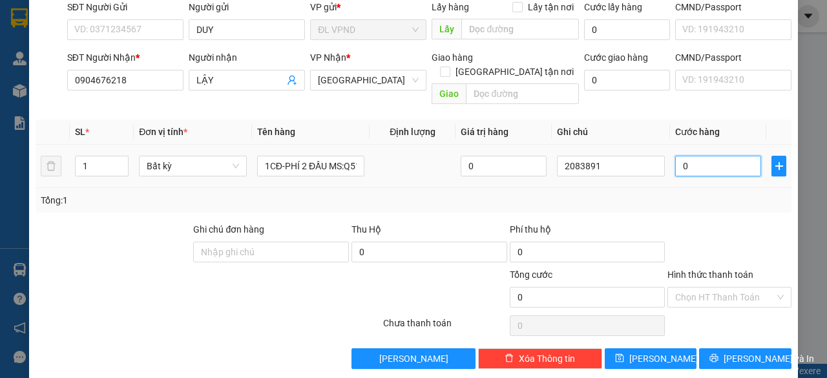
type input "6"
type input "60"
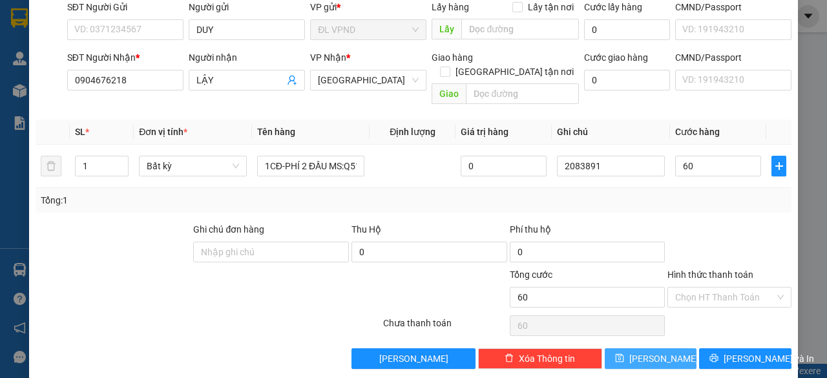
type input "60.000"
click at [649, 352] on span "[PERSON_NAME]" at bounding box center [663, 359] width 69 height 14
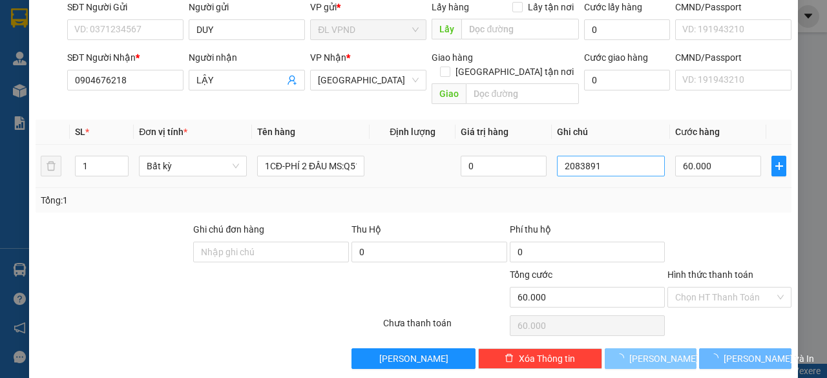
type input "0"
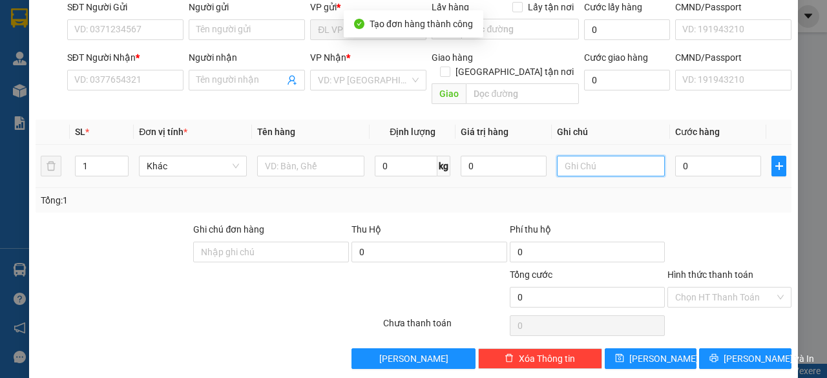
click at [605, 156] on input "text" at bounding box center [611, 166] width 108 height 21
paste input "208389"
type input "2083892"
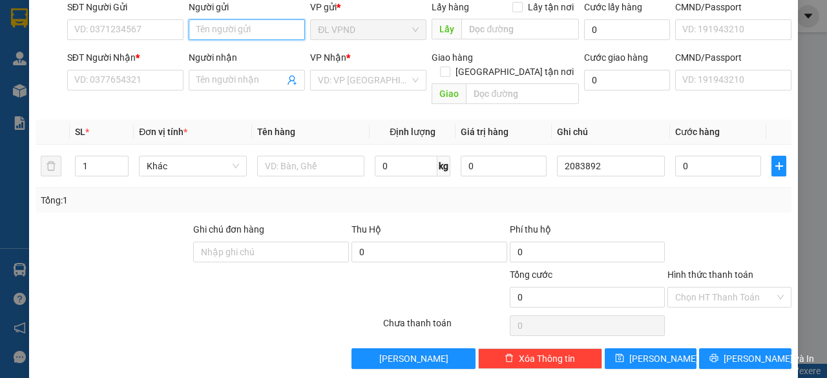
click at [199, 24] on input "Người gửi" at bounding box center [247, 29] width 116 height 21
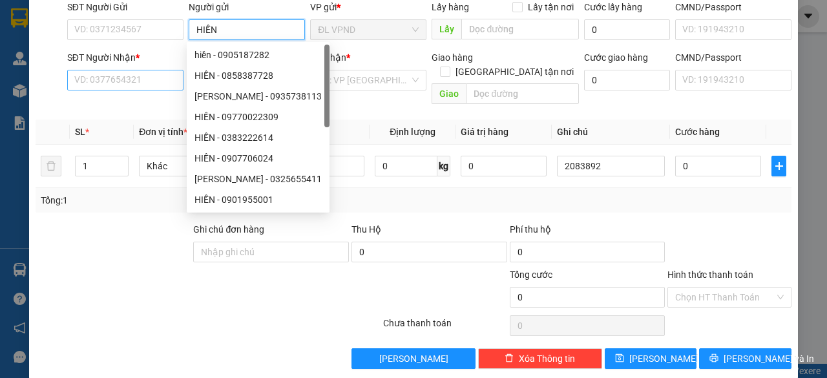
type input "HIỀN"
click at [110, 82] on input "SĐT Người Nhận *" at bounding box center [125, 80] width 116 height 21
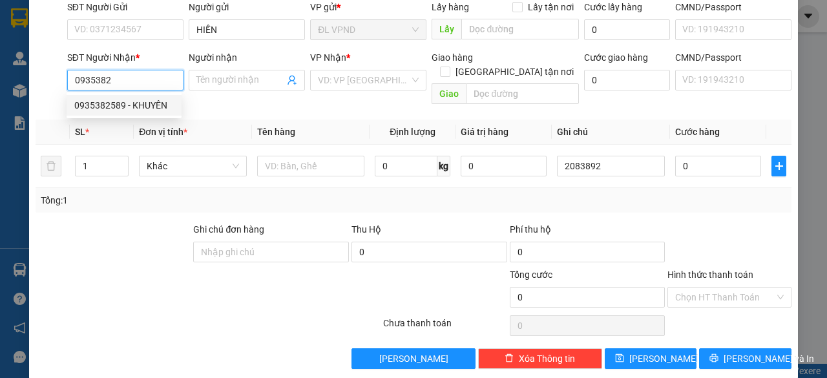
click at [83, 105] on div "0935382589 - KHUYÊN" at bounding box center [124, 105] width 100 height 14
type input "0935382589"
type input "KHUYÊN"
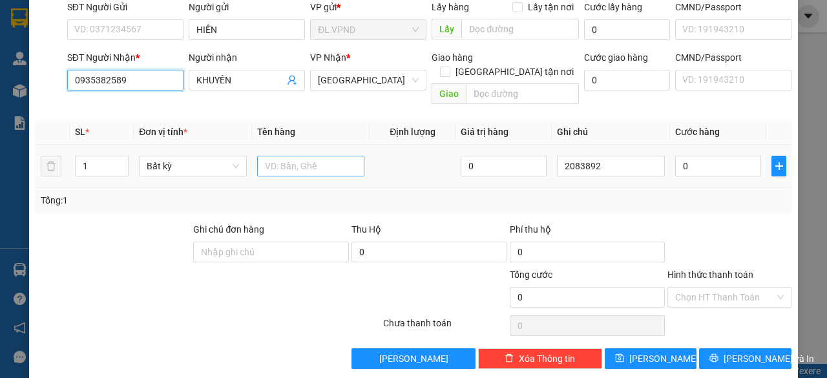
type input "0935382589"
click at [308, 156] on input "text" at bounding box center [311, 166] width 108 height 21
type input "1TX"
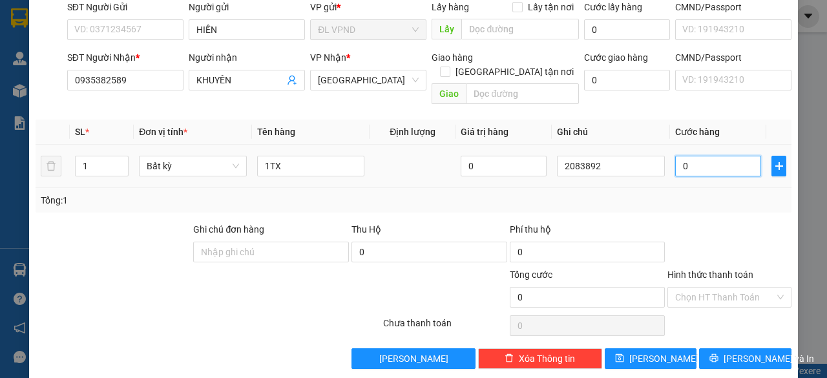
click at [726, 156] on input "0" at bounding box center [718, 166] width 86 height 21
type input "3"
type input "30"
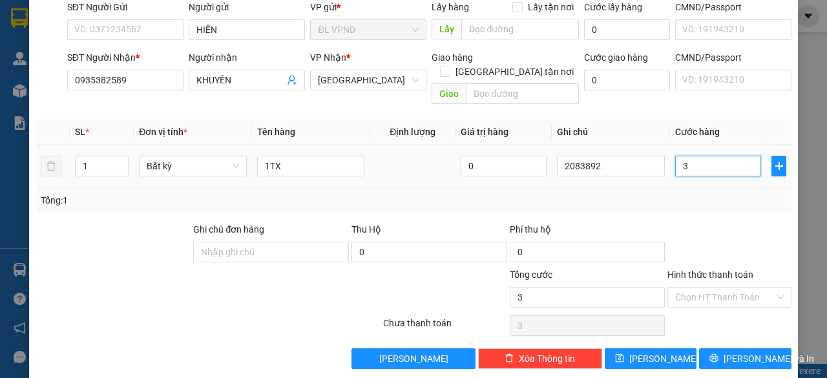
type input "30"
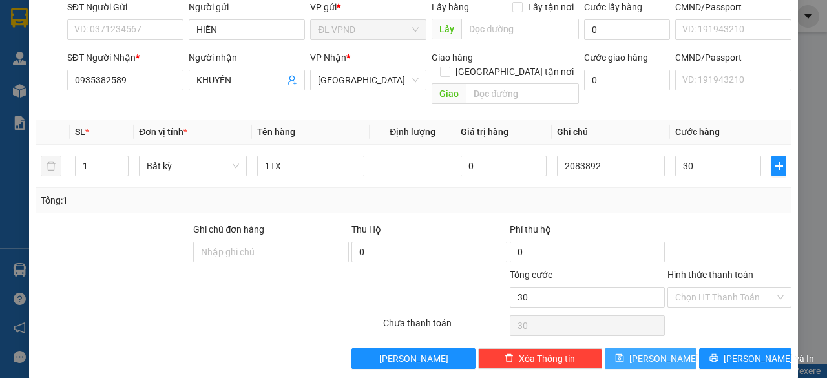
type input "30.000"
drag, startPoint x: 648, startPoint y: 338, endPoint x: 652, endPoint y: 264, distance: 73.8
click at [648, 352] on span "[PERSON_NAME]" at bounding box center [663, 359] width 69 height 14
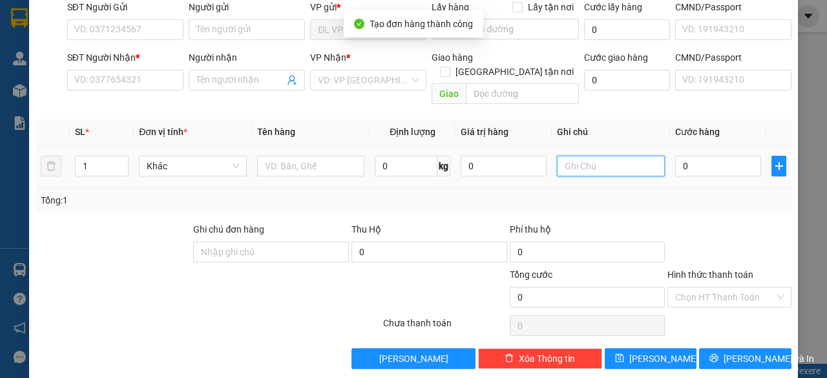
click at [609, 156] on input "text" at bounding box center [611, 166] width 108 height 21
paste input "208389"
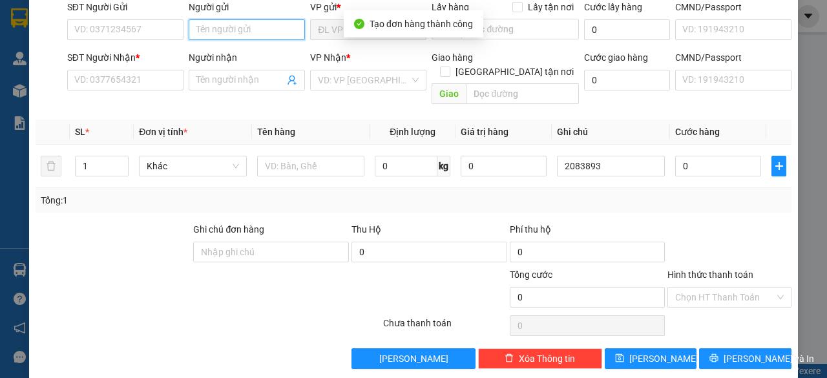
click at [245, 25] on input "Người gửi" at bounding box center [247, 29] width 116 height 21
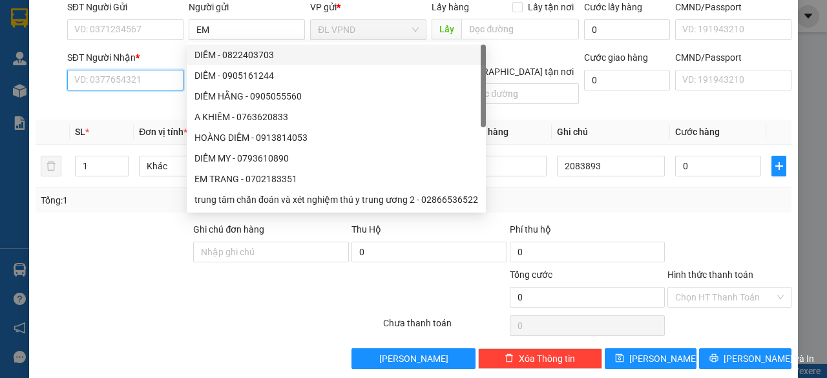
click at [128, 77] on input "SĐT Người Nhận *" at bounding box center [125, 80] width 116 height 21
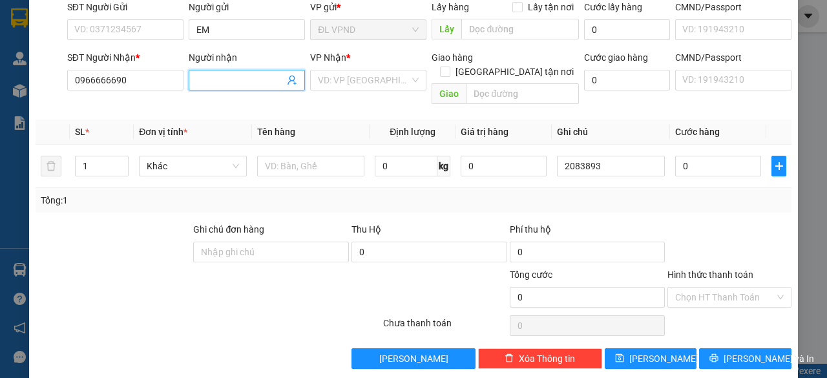
click at [216, 77] on input "Người nhận" at bounding box center [240, 80] width 88 height 14
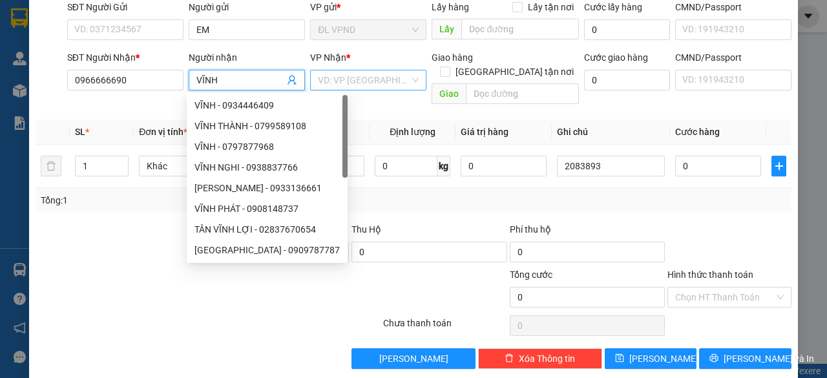
click at [352, 74] on input "search" at bounding box center [364, 79] width 92 height 19
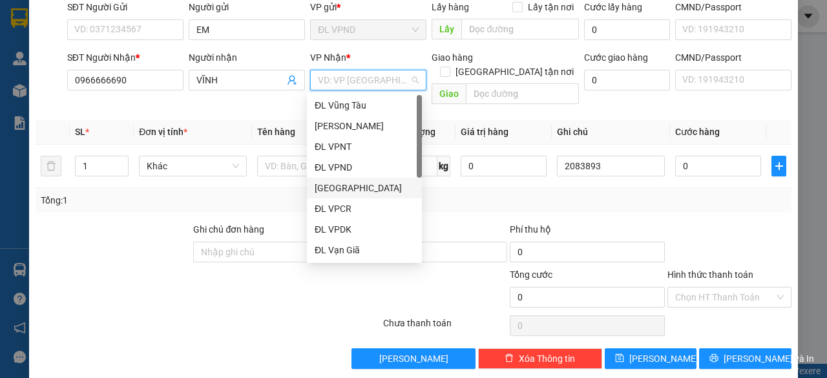
click at [340, 189] on div "[GEOGRAPHIC_DATA]" at bounding box center [365, 188] width 100 height 14
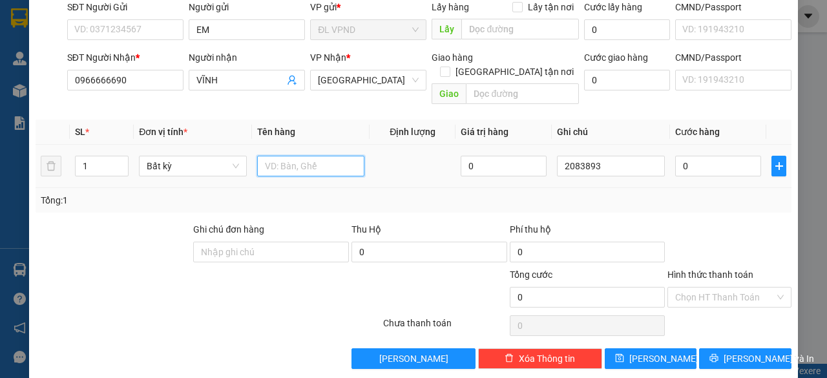
click at [272, 156] on input "text" at bounding box center [311, 166] width 108 height 21
click at [696, 156] on input "0" at bounding box center [718, 166] width 86 height 21
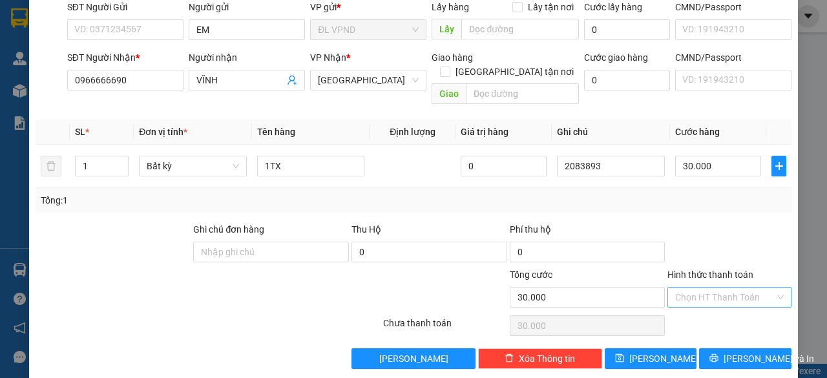
click at [682, 288] on input "Hình thức thanh toán" at bounding box center [725, 297] width 100 height 19
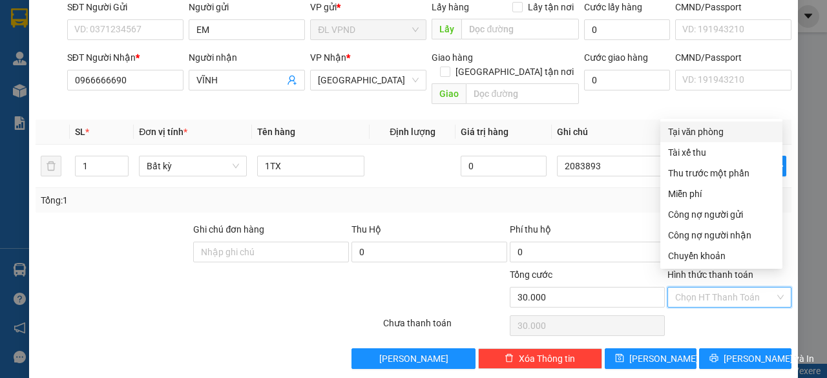
click at [706, 130] on div "Tại văn phòng" at bounding box center [721, 132] width 107 height 14
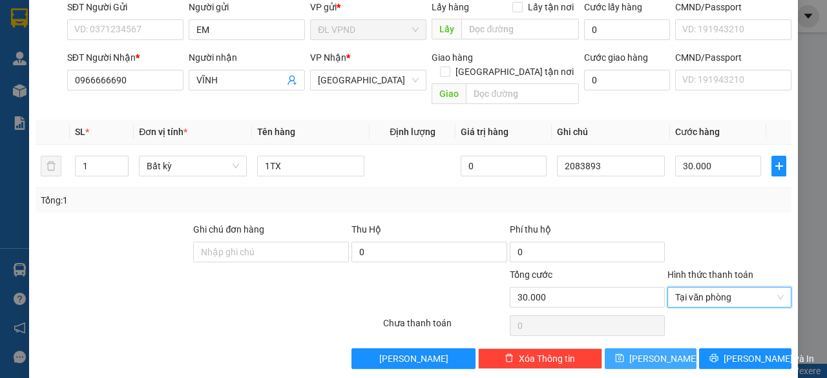
click at [657, 352] on span "[PERSON_NAME]" at bounding box center [663, 359] width 69 height 14
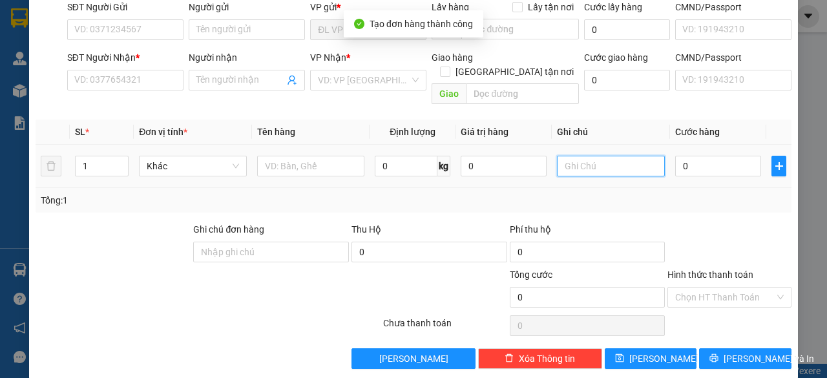
click at [607, 156] on input "text" at bounding box center [611, 166] width 108 height 21
paste input "208389"
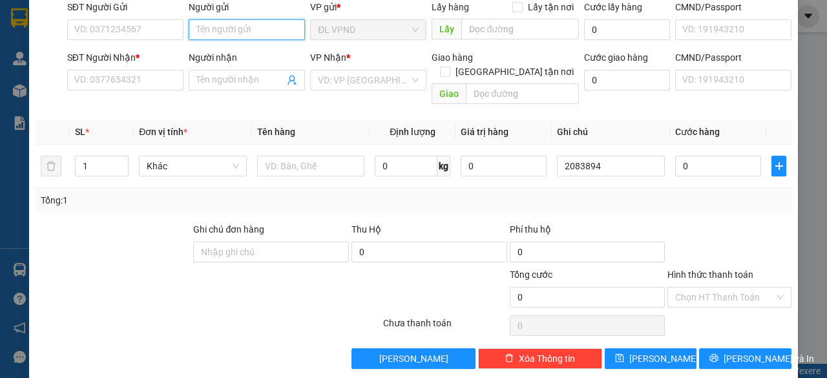
click at [286, 31] on input "Người gửi" at bounding box center [247, 29] width 116 height 21
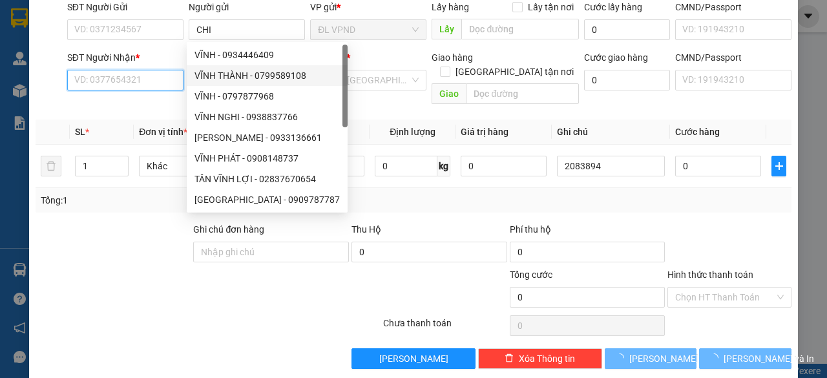
click at [151, 82] on input "SĐT Người Nhận *" at bounding box center [125, 80] width 116 height 21
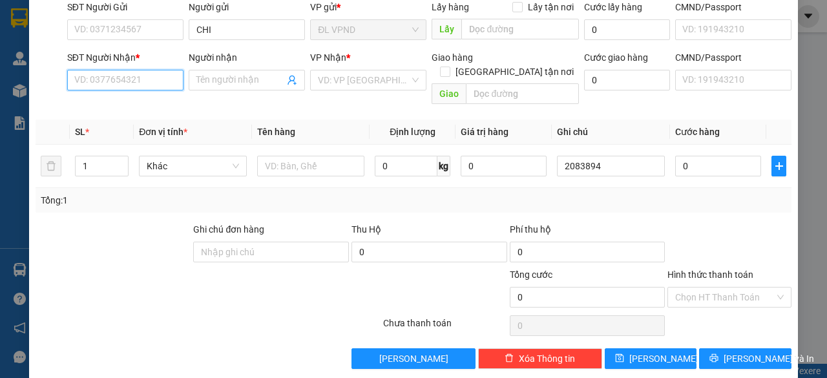
click at [133, 75] on input "SĐT Người Nhận *" at bounding box center [125, 80] width 116 height 21
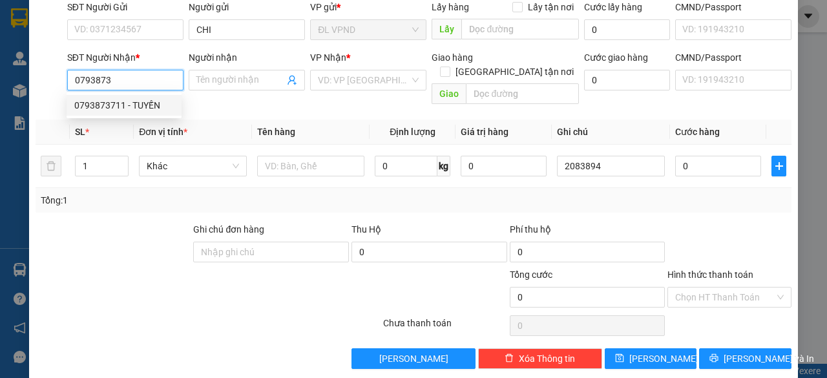
click at [133, 101] on div "0793873711 - TUYẾN" at bounding box center [124, 105] width 100 height 14
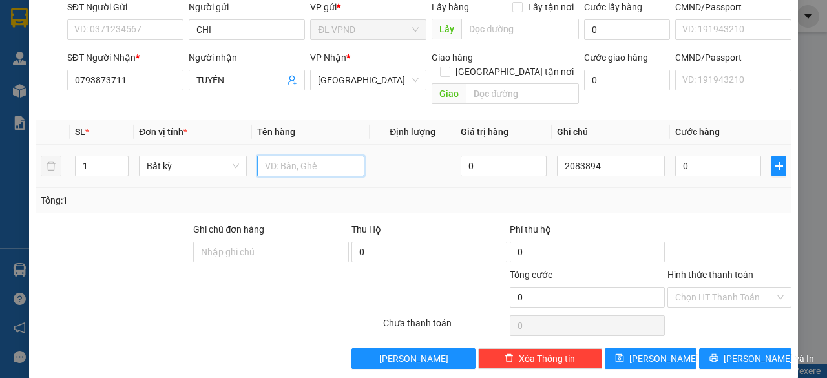
click at [319, 156] on input "text" at bounding box center [311, 166] width 108 height 21
click at [708, 156] on input "0" at bounding box center [718, 166] width 86 height 21
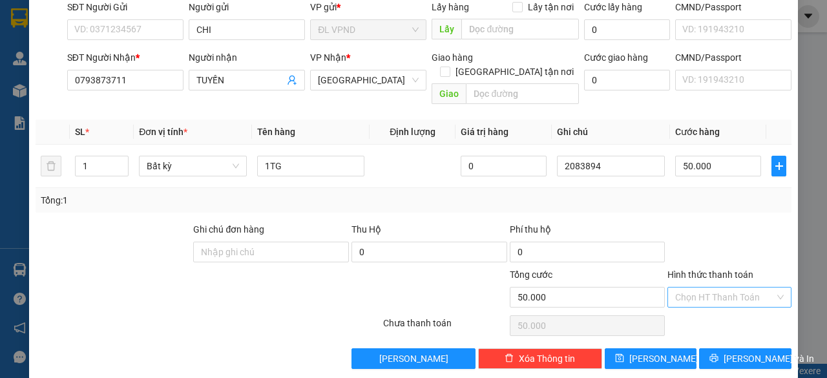
click at [693, 288] on input "Hình thức thanh toán" at bounding box center [725, 297] width 100 height 19
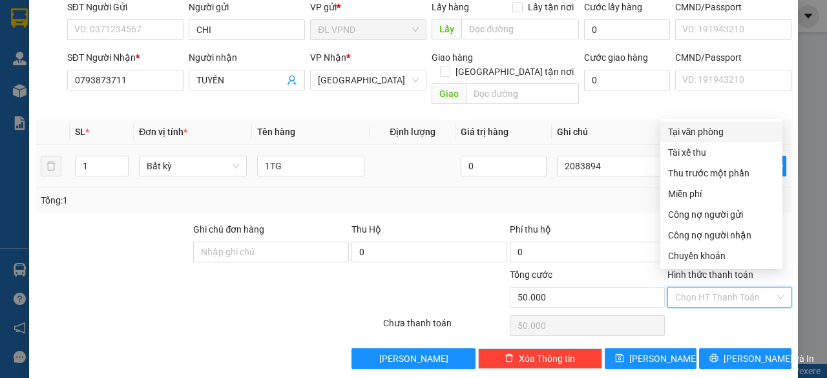
click at [702, 128] on div "Tại văn phòng" at bounding box center [721, 132] width 107 height 14
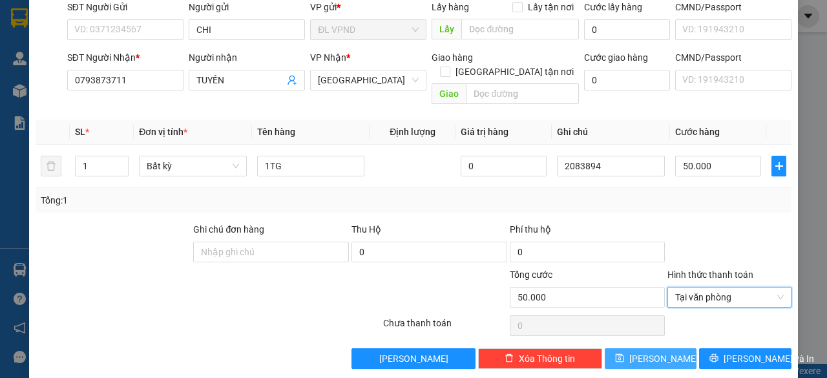
click at [644, 352] on span "[PERSON_NAME]" at bounding box center [663, 359] width 69 height 14
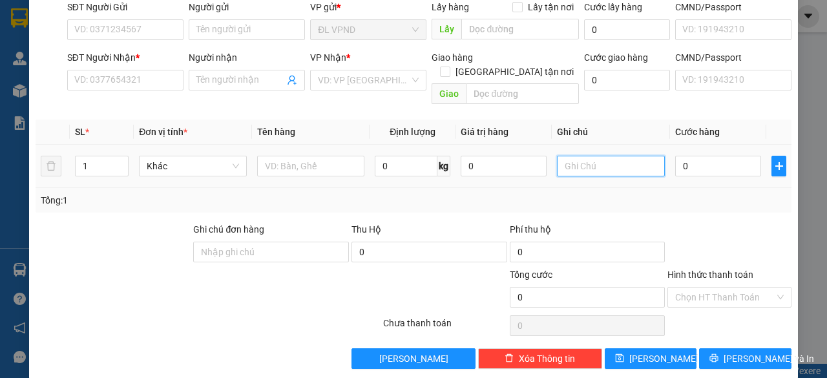
click at [592, 156] on input "text" at bounding box center [611, 166] width 108 height 21
paste input "208389"
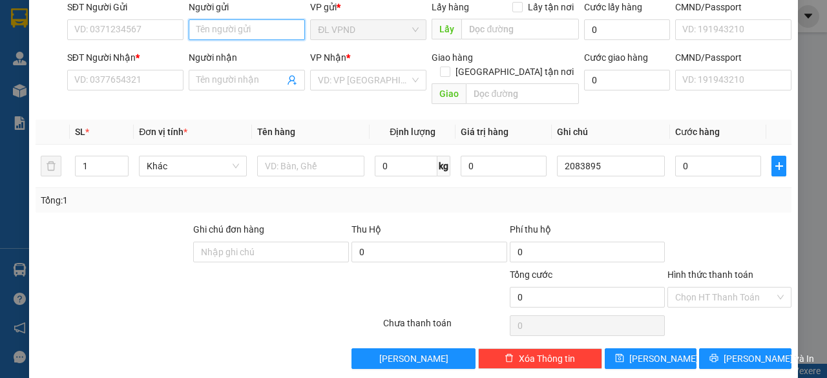
click at [216, 25] on input "Người gửi" at bounding box center [247, 29] width 116 height 21
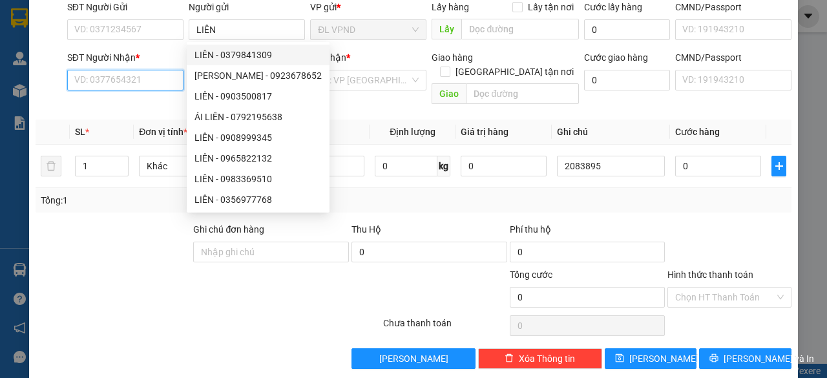
click at [149, 75] on input "SĐT Người Nhận *" at bounding box center [125, 80] width 116 height 21
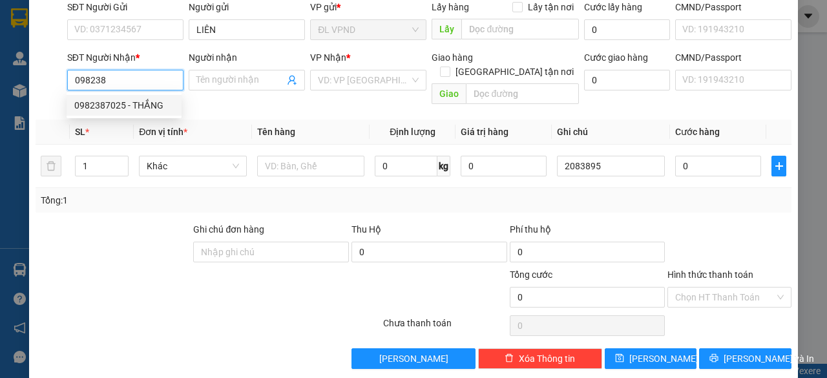
click at [153, 104] on div "0982387025 - THẮNG" at bounding box center [124, 105] width 100 height 14
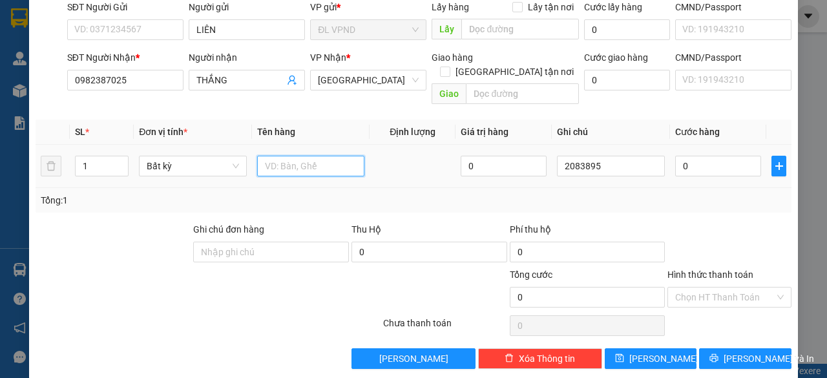
click at [318, 156] on input "text" at bounding box center [311, 166] width 108 height 21
click at [693, 156] on input "0" at bounding box center [718, 166] width 86 height 21
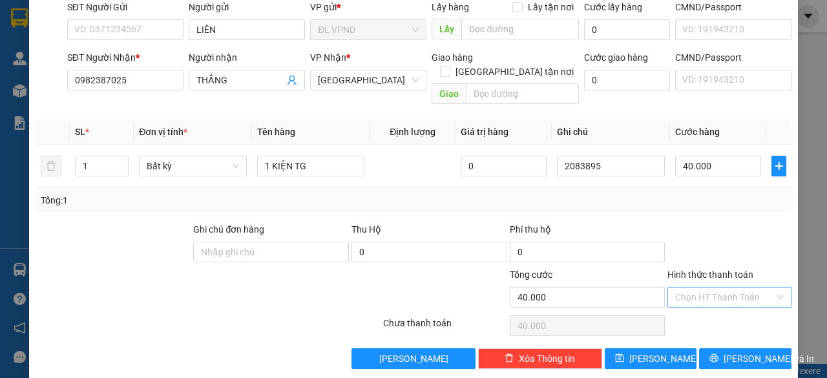
click at [707, 288] on input "Hình thức thanh toán" at bounding box center [725, 297] width 100 height 19
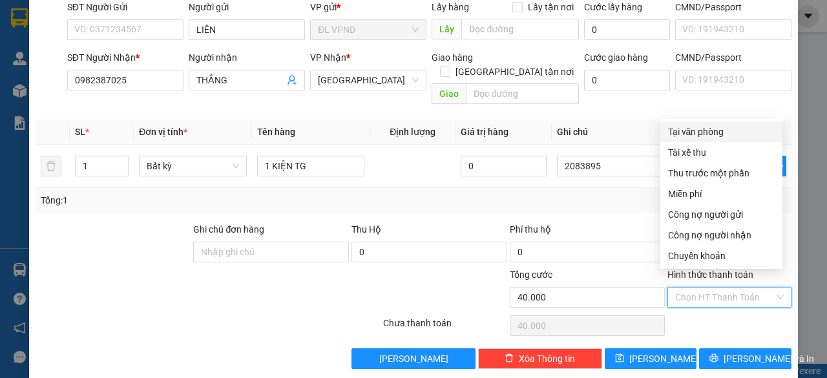
click at [715, 129] on div "Tại văn phòng" at bounding box center [721, 132] width 107 height 14
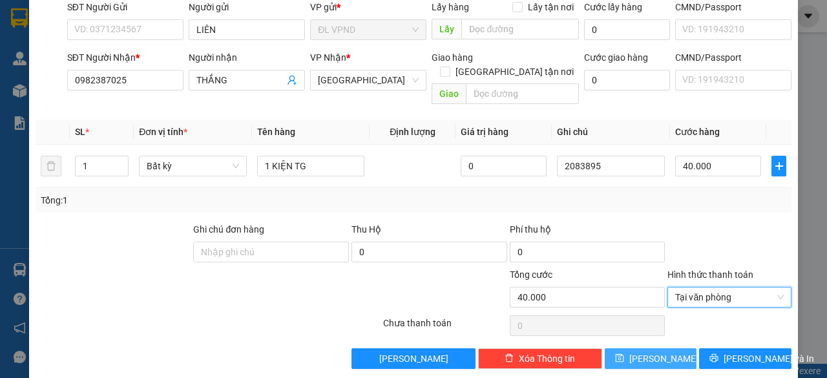
click at [624, 354] on icon "save" at bounding box center [619, 358] width 8 height 8
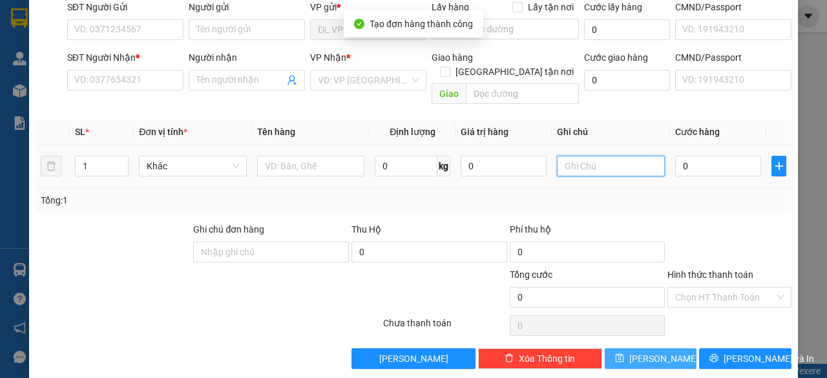
click at [610, 157] on input "text" at bounding box center [611, 166] width 108 height 21
paste input "208389"
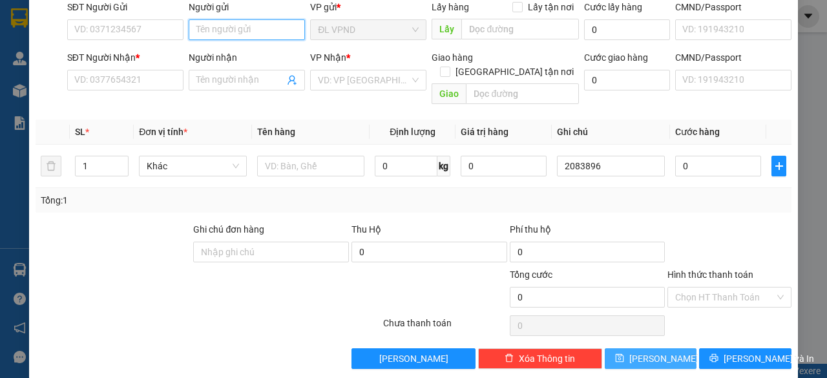
click at [255, 30] on input "Người gửi" at bounding box center [247, 29] width 116 height 21
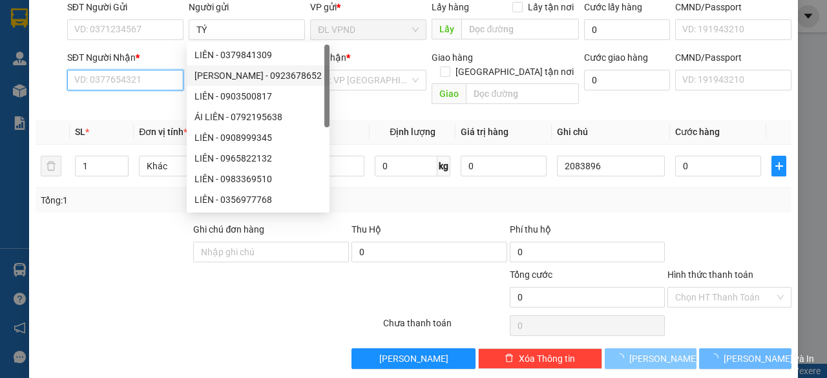
click at [154, 83] on input "SĐT Người Nhận *" at bounding box center [125, 80] width 116 height 21
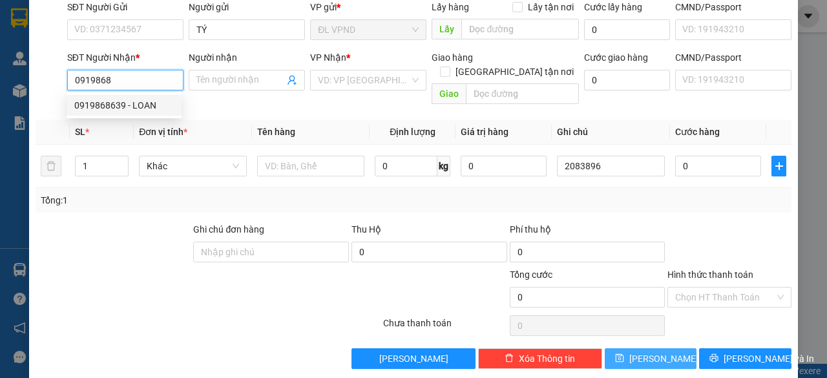
click at [129, 107] on div "0919868639 - LOAN" at bounding box center [124, 105] width 100 height 14
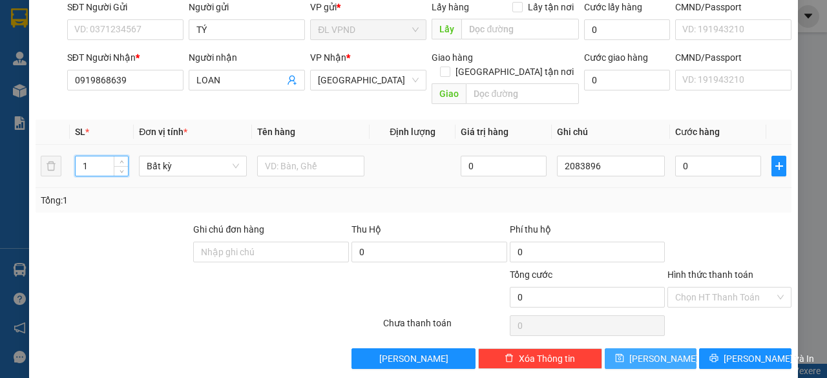
drag, startPoint x: 93, startPoint y: 151, endPoint x: 59, endPoint y: 153, distance: 33.7
click at [63, 156] on tr "1 Bất kỳ 0 2083896 0" at bounding box center [414, 166] width 756 height 43
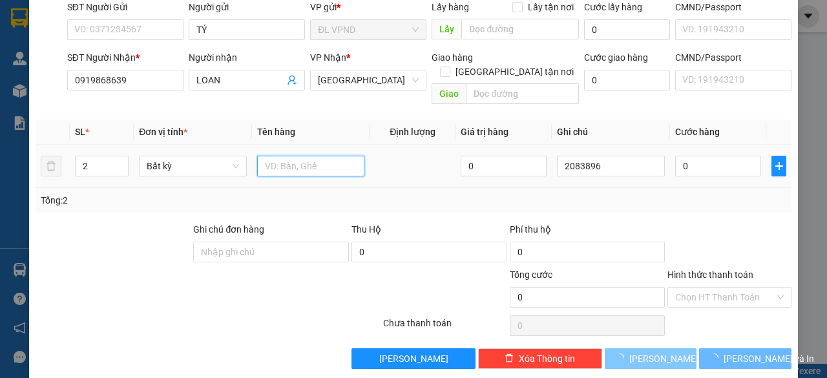
click at [278, 156] on input "text" at bounding box center [311, 166] width 108 height 21
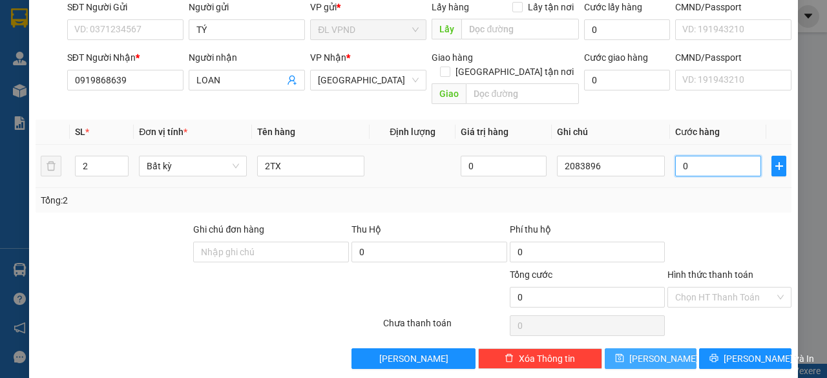
click at [699, 156] on input "0" at bounding box center [718, 166] width 86 height 21
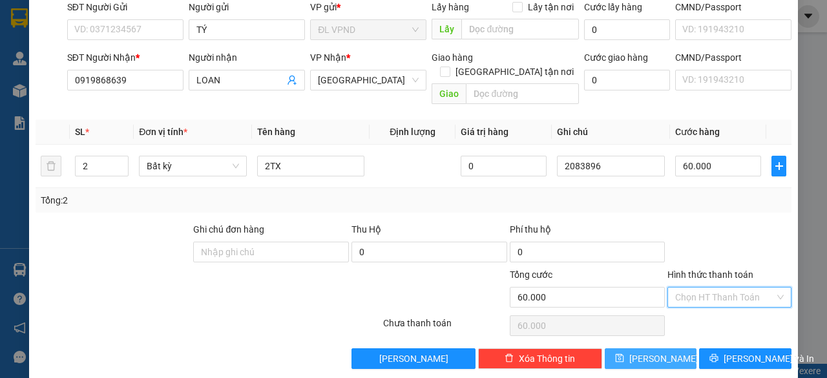
click at [685, 288] on input "Hình thức thanh toán" at bounding box center [725, 297] width 100 height 19
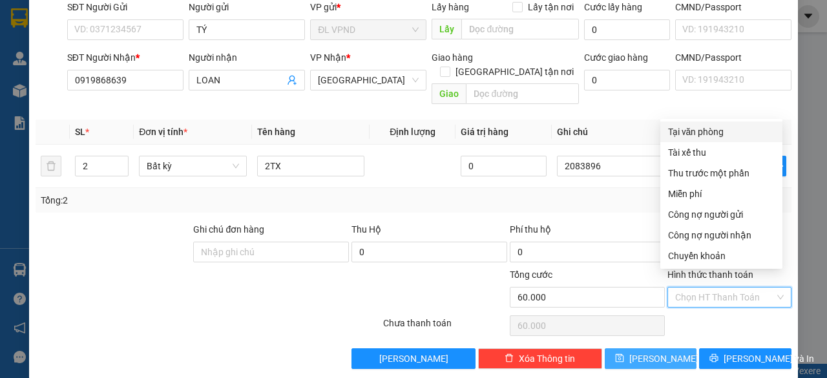
drag, startPoint x: 697, startPoint y: 131, endPoint x: 684, endPoint y: 209, distance: 78.7
click at [697, 131] on div "Tại văn phòng" at bounding box center [721, 132] width 107 height 14
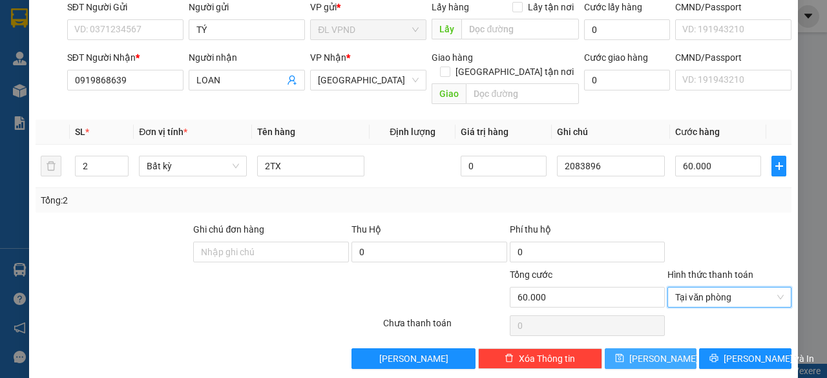
click at [639, 348] on button "[PERSON_NAME]" at bounding box center [651, 358] width 92 height 21
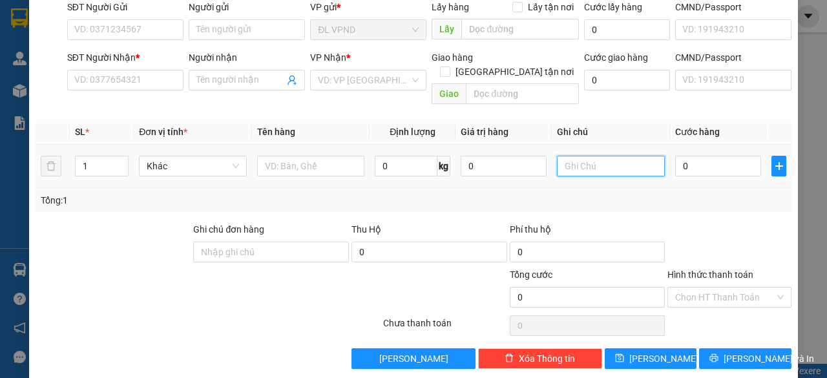
click at [607, 156] on input "text" at bounding box center [611, 166] width 108 height 21
paste input "208389"
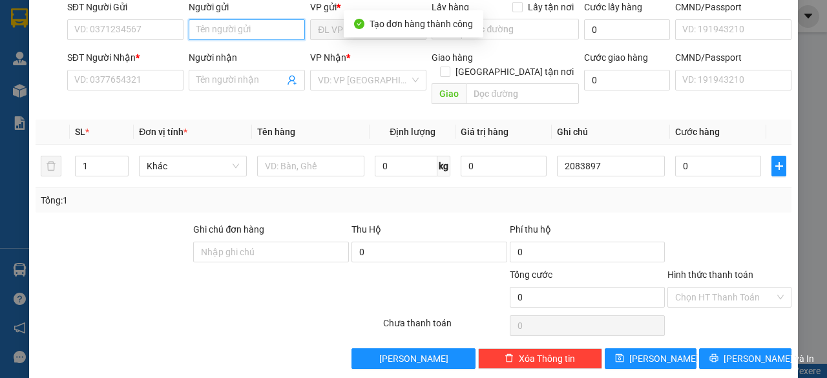
click at [281, 30] on input "Người gửi" at bounding box center [247, 29] width 116 height 21
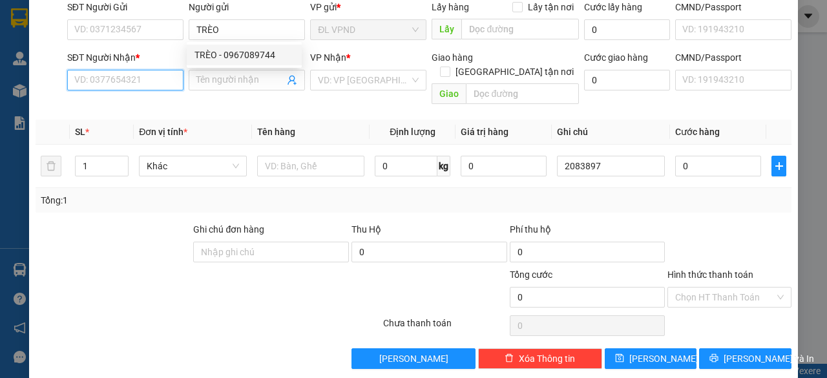
click at [132, 72] on input "SĐT Người Nhận *" at bounding box center [125, 80] width 116 height 21
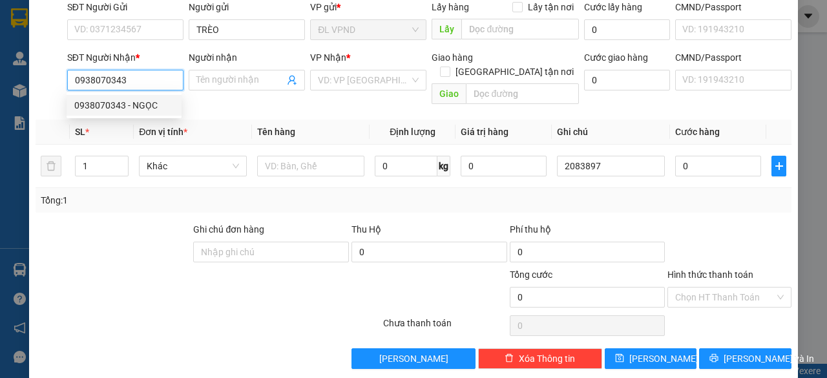
click at [109, 103] on div "0938070343 - NGỌC" at bounding box center [124, 105] width 100 height 14
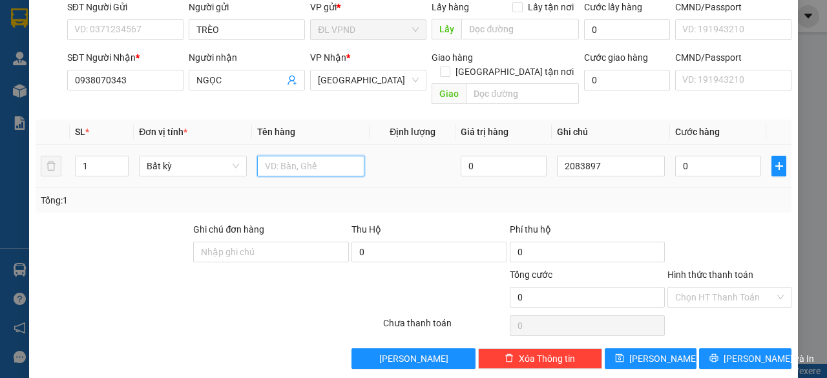
click at [292, 156] on input "text" at bounding box center [311, 166] width 108 height 21
click at [719, 156] on input "0" at bounding box center [718, 166] width 86 height 21
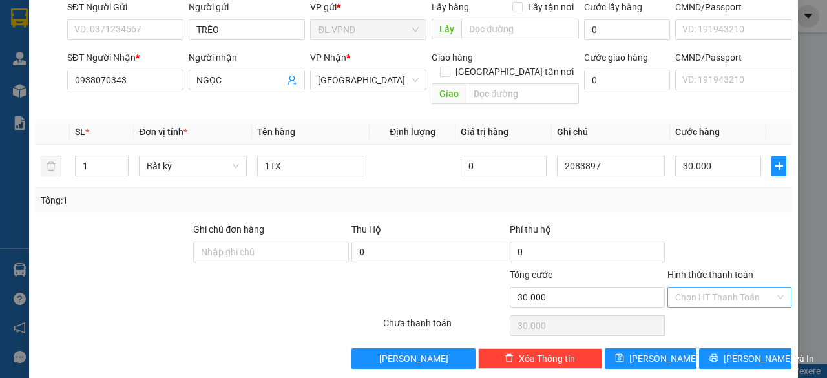
click at [693, 288] on input "Hình thức thanh toán" at bounding box center [725, 297] width 100 height 19
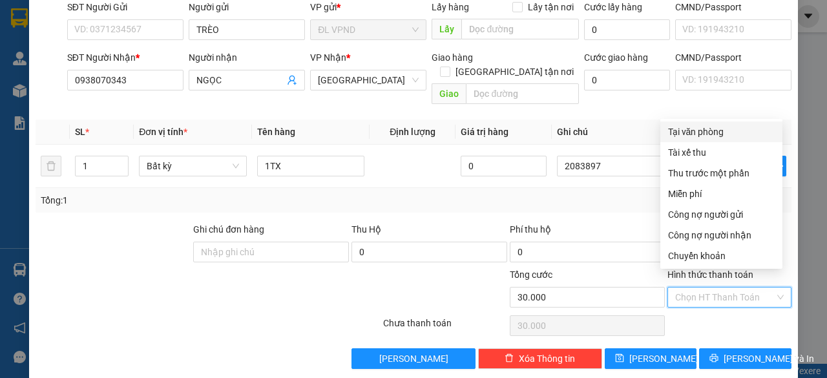
click at [712, 133] on div "Tại văn phòng" at bounding box center [721, 132] width 107 height 14
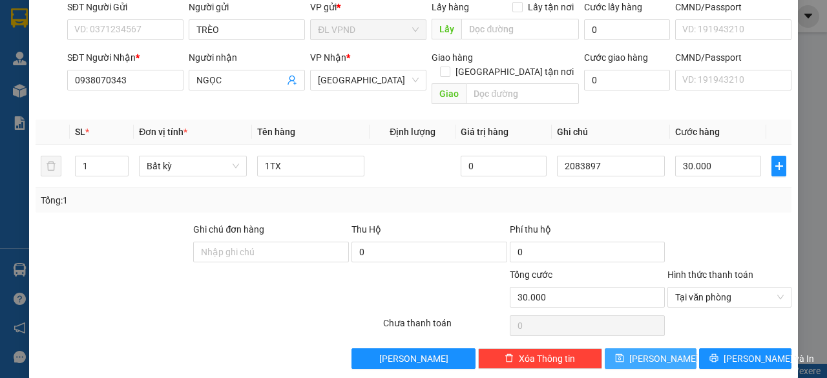
click at [657, 352] on span "[PERSON_NAME]" at bounding box center [663, 359] width 69 height 14
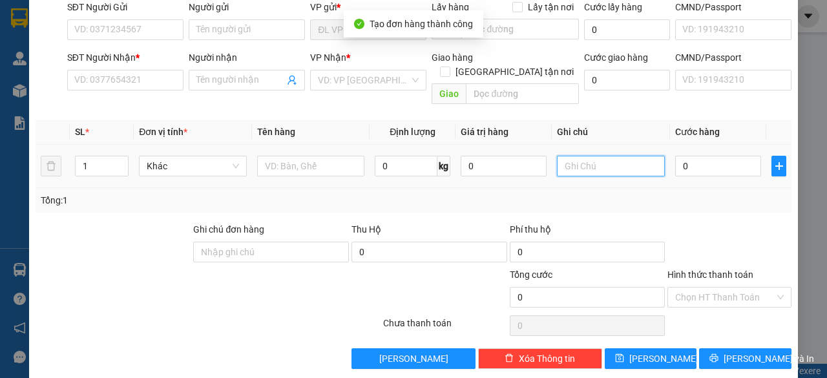
click at [613, 156] on input "text" at bounding box center [611, 166] width 108 height 21
paste input "208389"
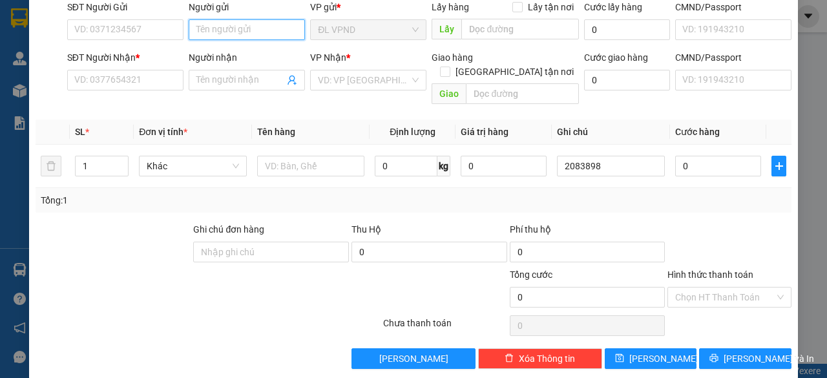
click at [224, 30] on input "Người gửi" at bounding box center [247, 29] width 116 height 21
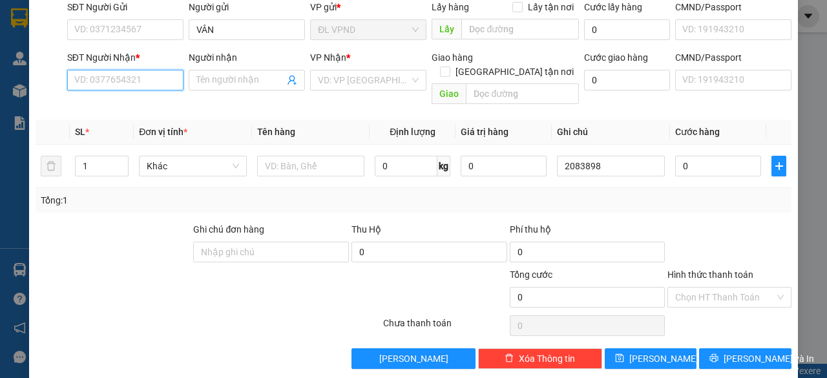
click at [140, 78] on input "SĐT Người Nhận *" at bounding box center [125, 80] width 116 height 21
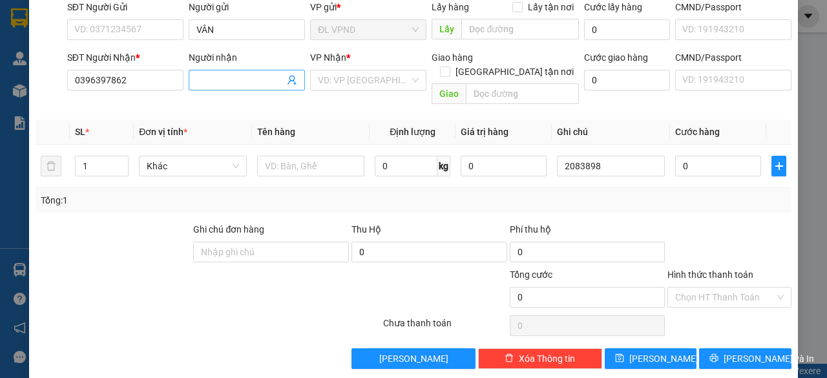
click at [215, 77] on input "Người nhận" at bounding box center [240, 80] width 88 height 14
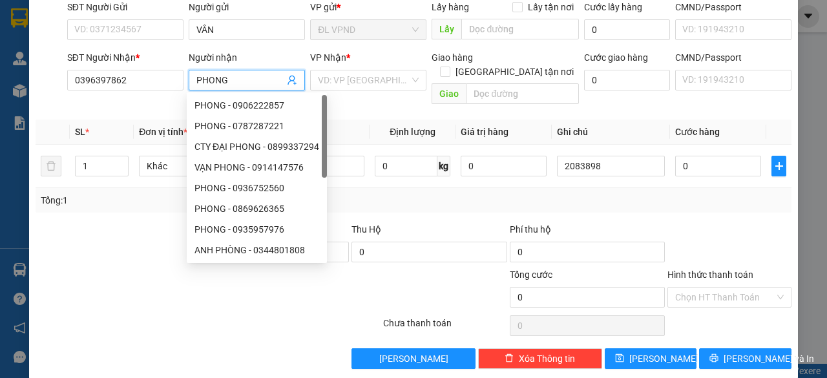
drag, startPoint x: 355, startPoint y: 76, endPoint x: 386, endPoint y: 121, distance: 54.7
click at [355, 76] on input "search" at bounding box center [364, 79] width 92 height 19
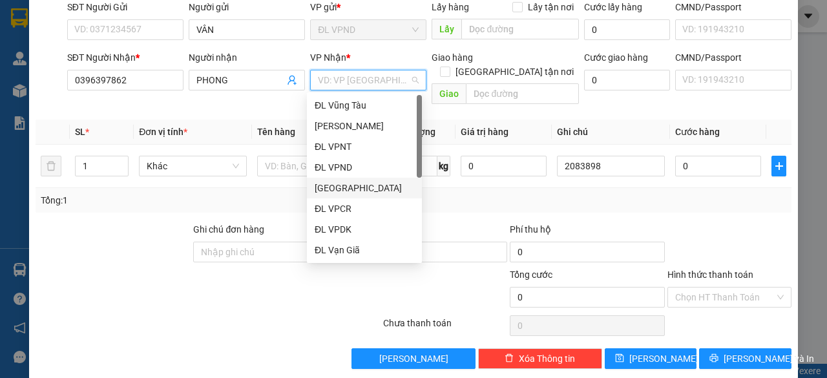
click at [339, 187] on div "[GEOGRAPHIC_DATA]" at bounding box center [365, 188] width 100 height 14
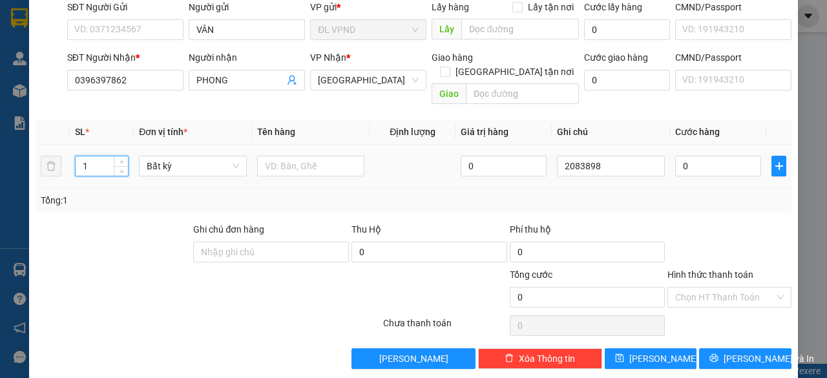
drag, startPoint x: 85, startPoint y: 145, endPoint x: 38, endPoint y: 144, distance: 47.2
click at [39, 145] on tr "1 Bất kỳ 0 2083898 0" at bounding box center [414, 166] width 756 height 43
click at [349, 156] on input "text" at bounding box center [311, 166] width 108 height 21
click at [697, 156] on input "0" at bounding box center [718, 166] width 86 height 21
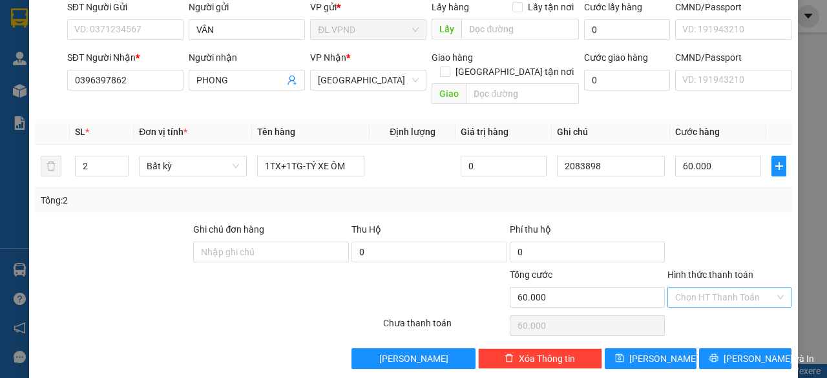
click at [686, 288] on input "Hình thức thanh toán" at bounding box center [725, 297] width 100 height 19
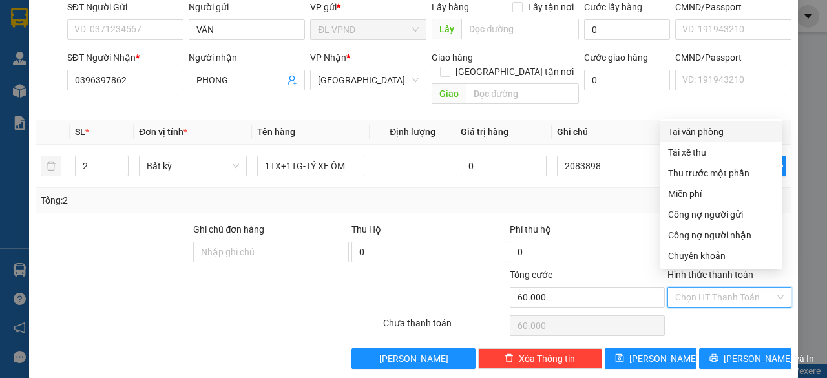
click at [712, 130] on div "Tại văn phòng" at bounding box center [721, 132] width 107 height 14
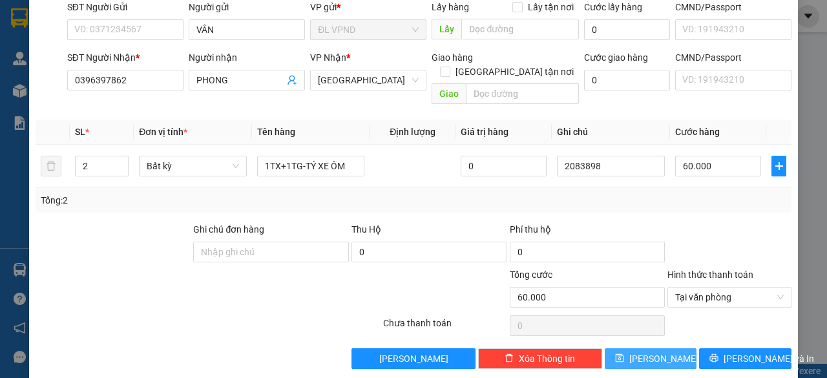
click at [619, 348] on button "[PERSON_NAME]" at bounding box center [651, 358] width 92 height 21
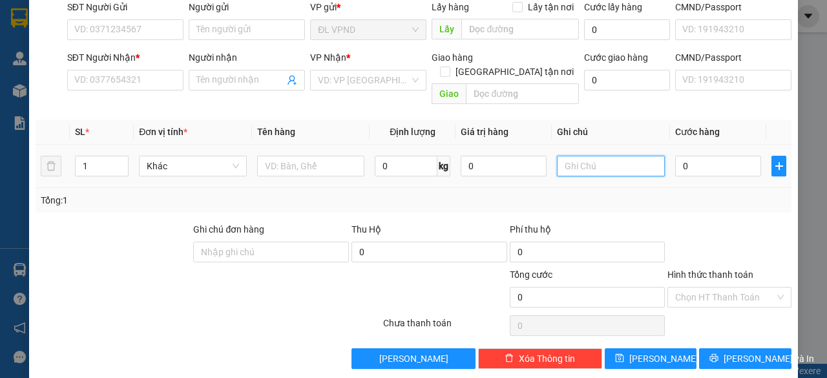
click at [604, 156] on input "text" at bounding box center [611, 166] width 108 height 21
paste input "0706032683"
drag, startPoint x: 636, startPoint y: 149, endPoint x: 441, endPoint y: 207, distance: 203.5
click at [454, 197] on div "Transit Pickup Surcharge Ids Transit Deliver Surcharge Ids Transit Deliver Surc…" at bounding box center [414, 158] width 756 height 421
drag, startPoint x: 589, startPoint y: 151, endPoint x: 487, endPoint y: 158, distance: 102.4
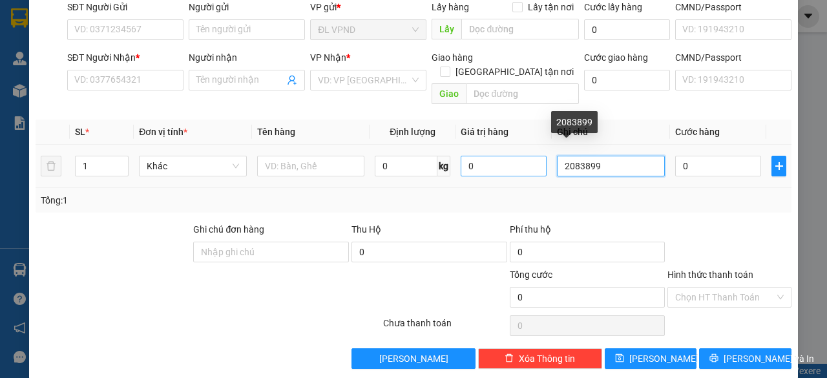
click at [488, 157] on tr "1 Khác 0 kg 0 2083899 0" at bounding box center [414, 166] width 756 height 43
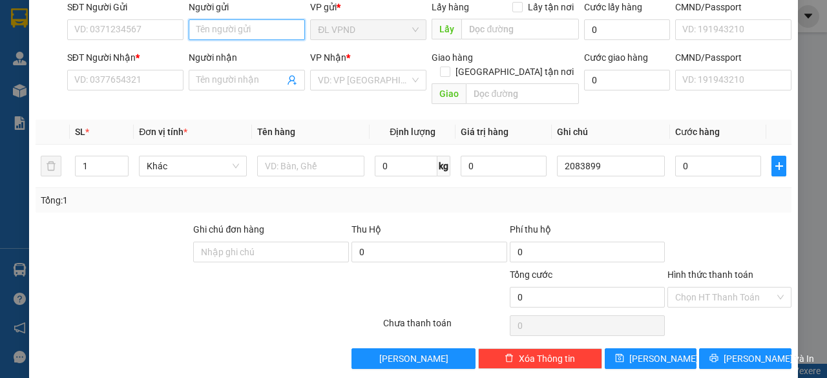
click at [268, 24] on input "Người gửi" at bounding box center [247, 29] width 116 height 21
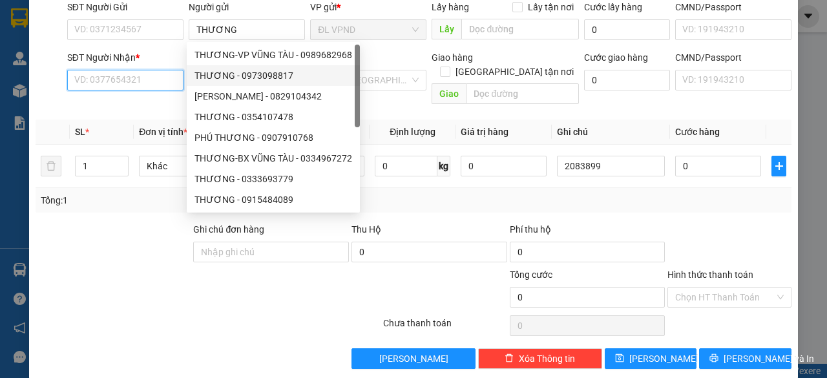
click at [149, 82] on input "SĐT Người Nhận *" at bounding box center [125, 80] width 116 height 21
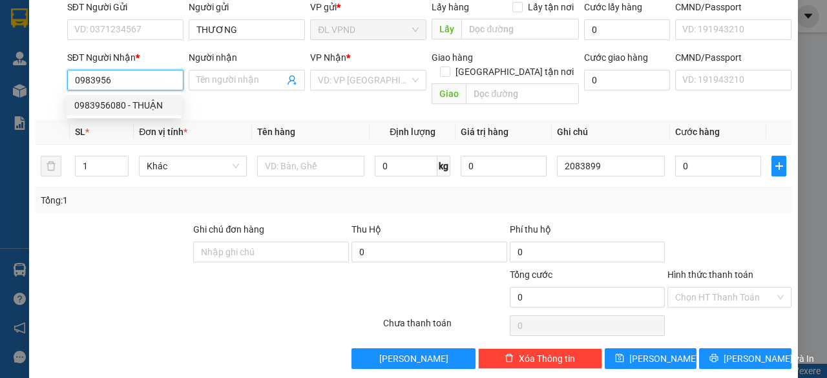
click at [102, 107] on div "0983956080 - THUẬN" at bounding box center [124, 105] width 100 height 14
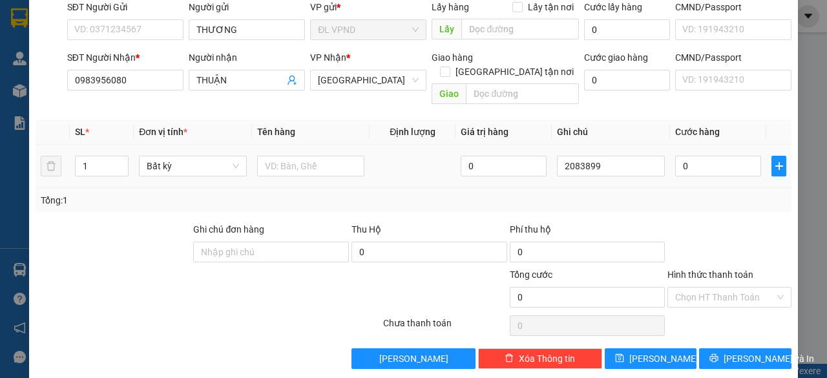
click at [288, 145] on td at bounding box center [311, 166] width 118 height 43
click at [317, 156] on input "text" at bounding box center [311, 166] width 108 height 21
click at [712, 156] on input "0" at bounding box center [718, 166] width 86 height 21
click at [715, 288] on input "Hình thức thanh toán" at bounding box center [725, 297] width 100 height 19
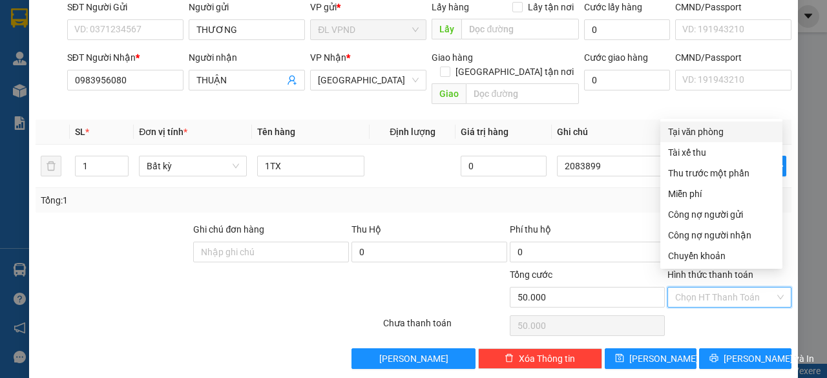
click at [694, 131] on div "Tại văn phòng" at bounding box center [721, 132] width 107 height 14
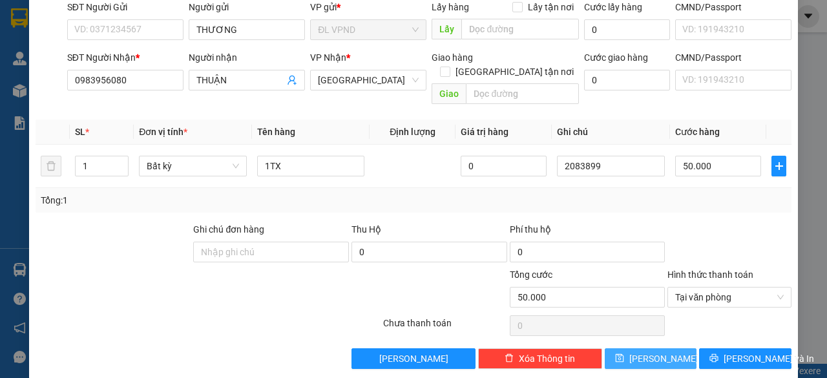
click at [657, 352] on span "[PERSON_NAME]" at bounding box center [663, 359] width 69 height 14
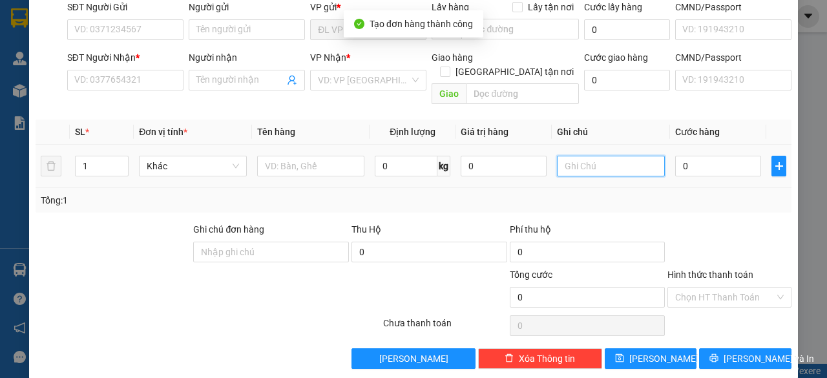
click at [611, 158] on input "text" at bounding box center [611, 166] width 108 height 21
paste input "208389"
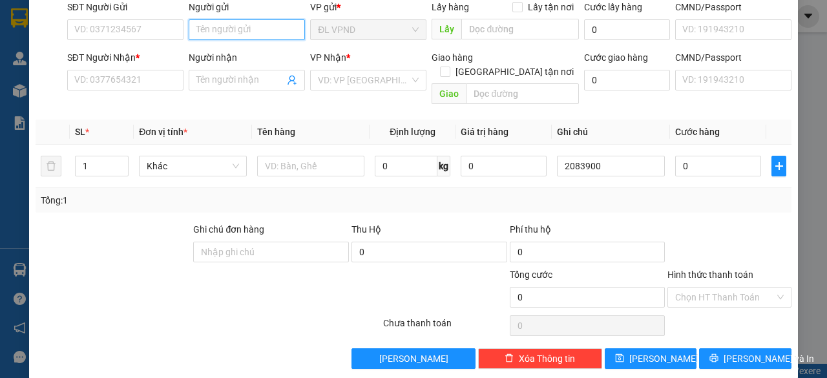
click at [288, 17] on div "Người gửi Tên người gửi" at bounding box center [247, 22] width 116 height 45
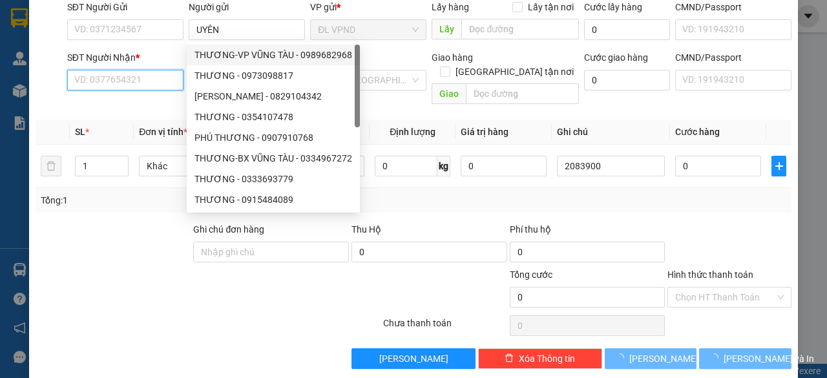
click at [164, 74] on input "SĐT Người Nhận *" at bounding box center [125, 80] width 116 height 21
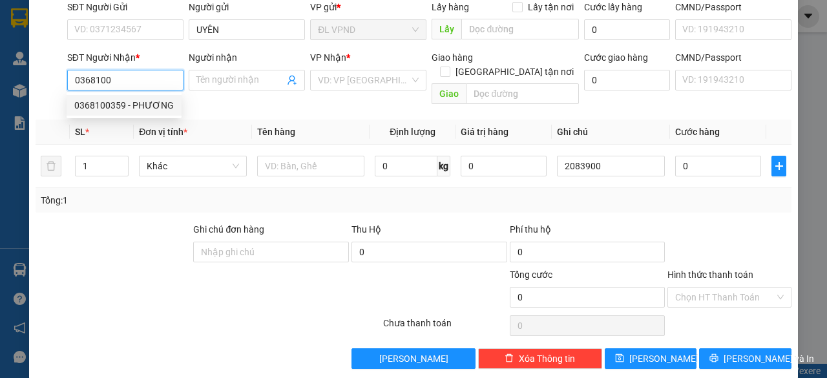
click at [113, 111] on div "0368100359 - PHƯƠNG" at bounding box center [124, 105] width 100 height 14
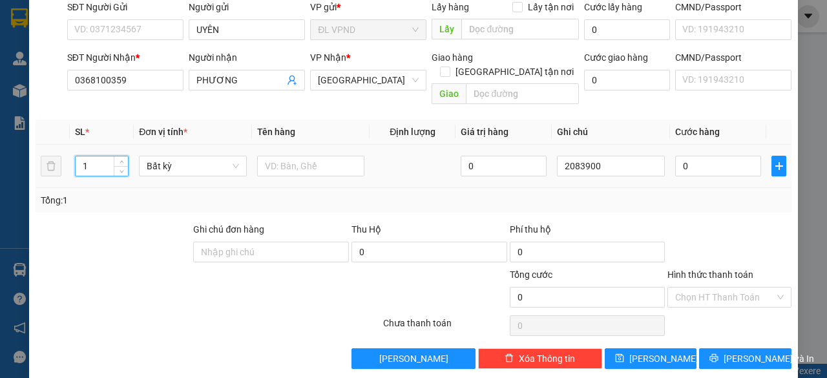
drag, startPoint x: 89, startPoint y: 156, endPoint x: 0, endPoint y: 183, distance: 93.0
click at [6, 184] on div "TẠO ĐƠN HÀNG Yêu cầu xuất hóa đơn điện tử Transit Pickup Surcharge Ids Transit …" at bounding box center [413, 189] width 827 height 378
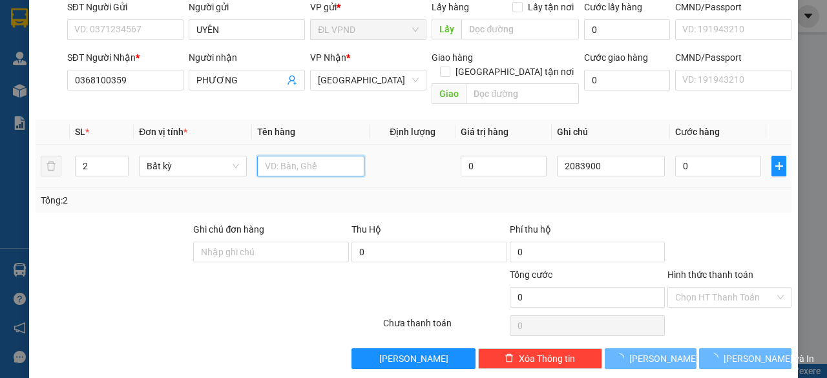
click at [287, 156] on input "text" at bounding box center [311, 166] width 108 height 21
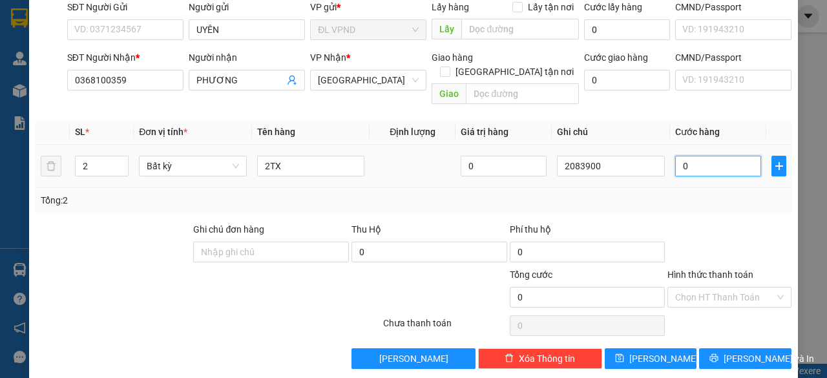
click at [690, 156] on input "0" at bounding box center [718, 166] width 86 height 21
click at [693, 288] on input "Hình thức thanh toán" at bounding box center [725, 297] width 100 height 19
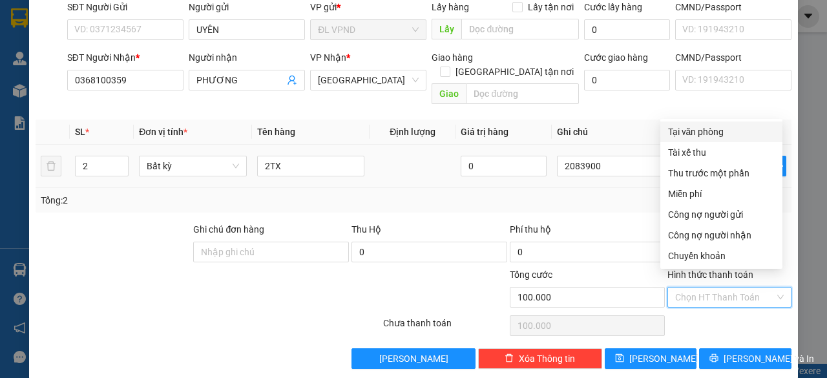
click at [699, 135] on div "Tại văn phòng" at bounding box center [721, 132] width 107 height 14
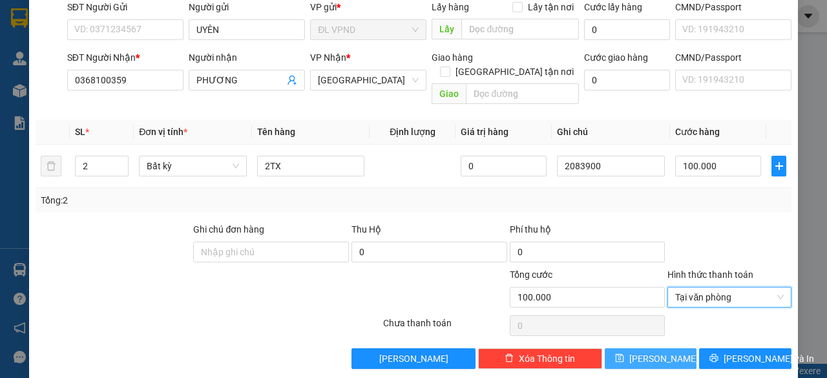
click at [662, 348] on button "[PERSON_NAME]" at bounding box center [651, 358] width 92 height 21
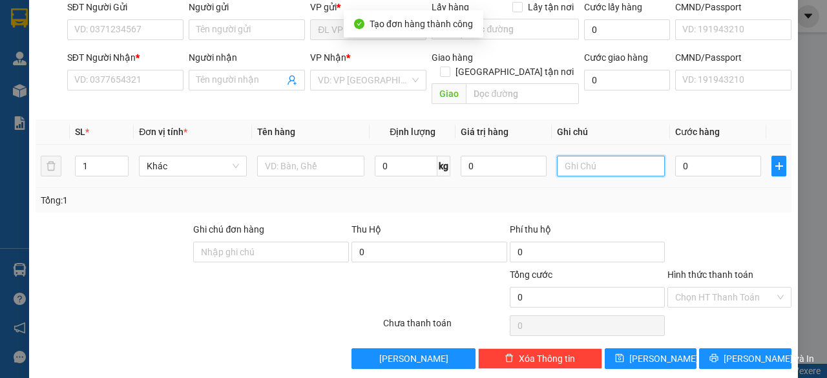
click at [620, 156] on input "text" at bounding box center [611, 166] width 108 height 21
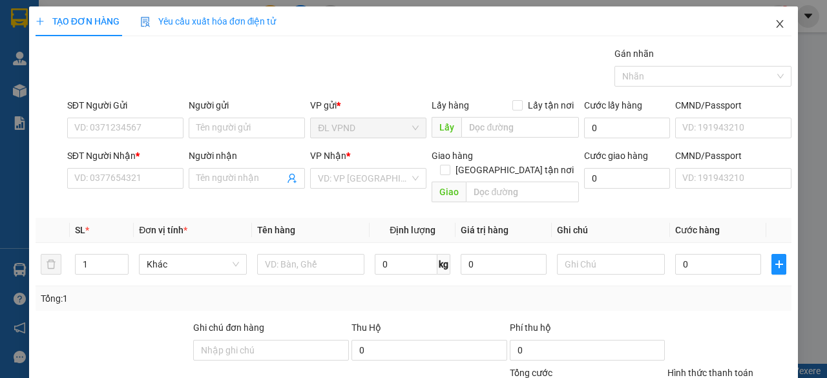
click at [777, 24] on span "Close" at bounding box center [780, 24] width 36 height 36
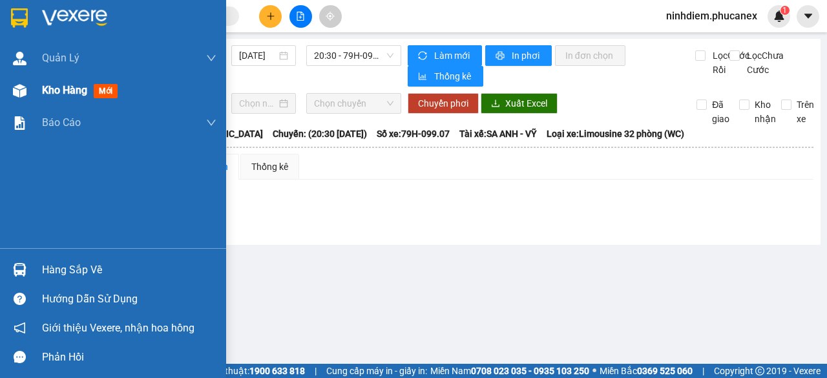
click at [44, 90] on span "Kho hàng" at bounding box center [64, 90] width 45 height 12
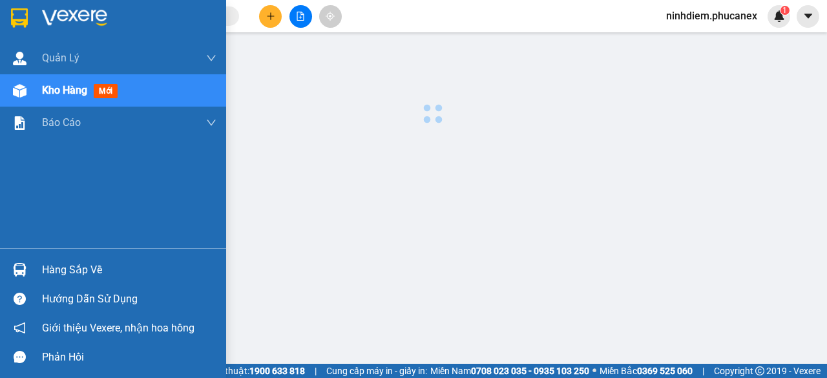
click at [45, 92] on main at bounding box center [413, 182] width 827 height 364
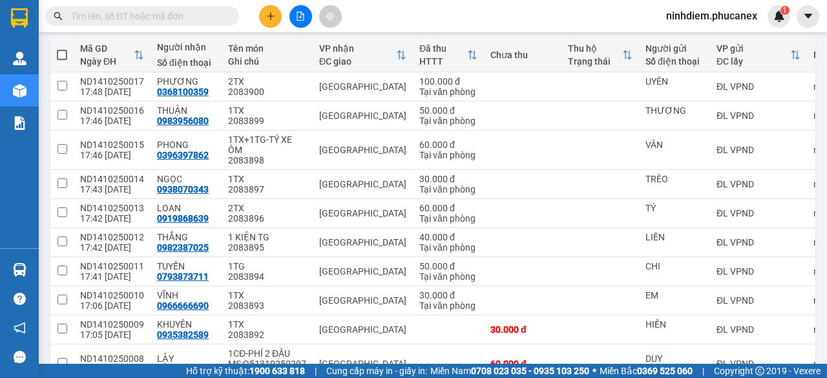
scroll to position [224, 0]
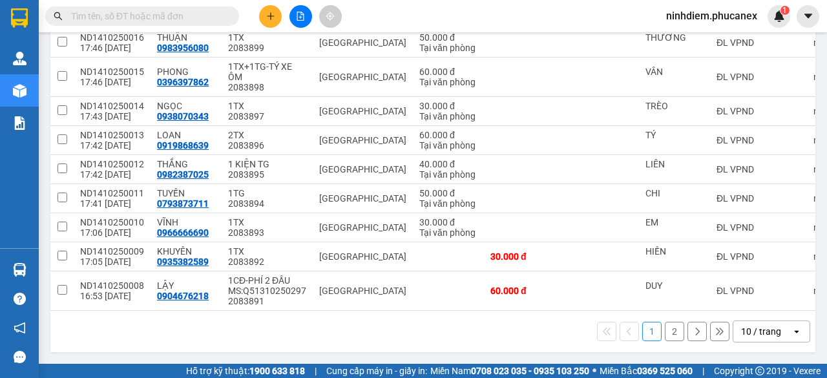
click at [758, 332] on div "10 / trang" at bounding box center [761, 331] width 40 height 13
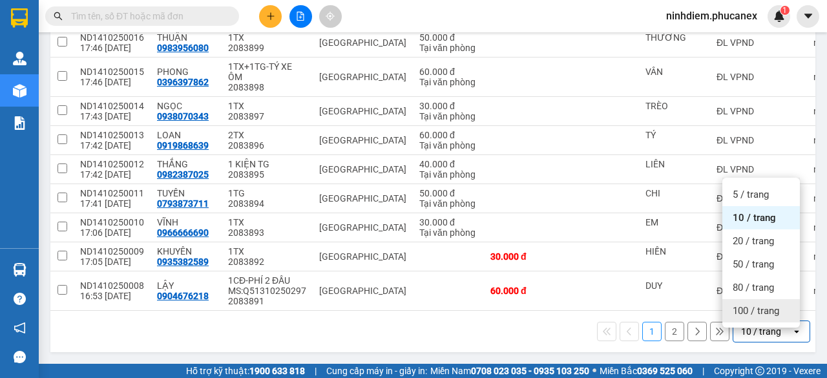
click at [761, 304] on span "100 / trang" at bounding box center [756, 310] width 47 height 13
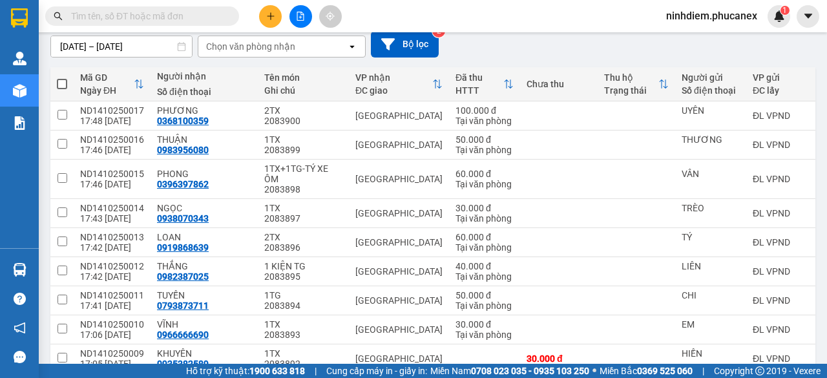
scroll to position [30, 0]
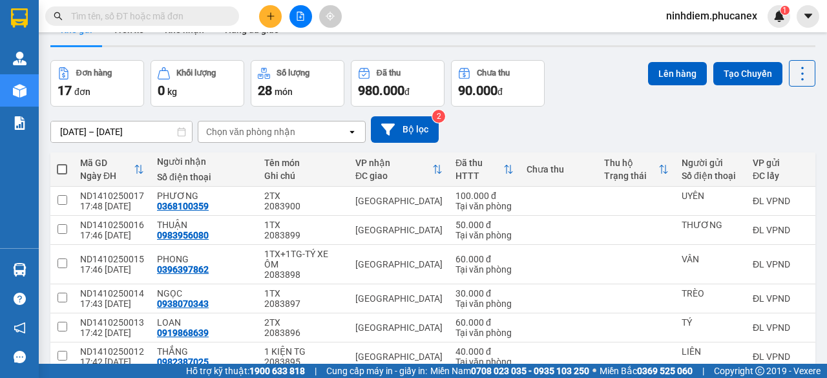
click at [63, 165] on span at bounding box center [62, 169] width 10 height 10
click at [62, 163] on input "checkbox" at bounding box center [62, 163] width 0 height 0
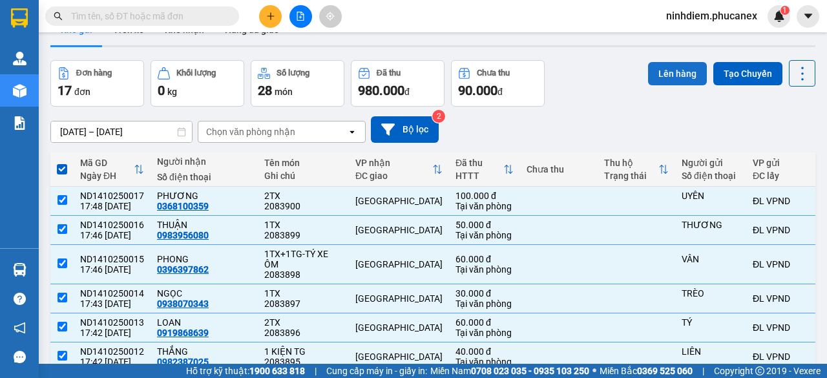
click at [662, 65] on button "Lên hàng" at bounding box center [677, 73] width 59 height 23
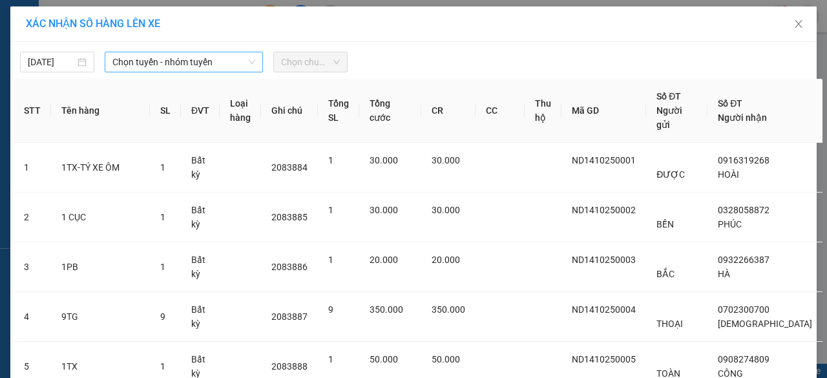
click at [179, 67] on span "Chọn tuyến - nhóm tuyến" at bounding box center [183, 61] width 143 height 19
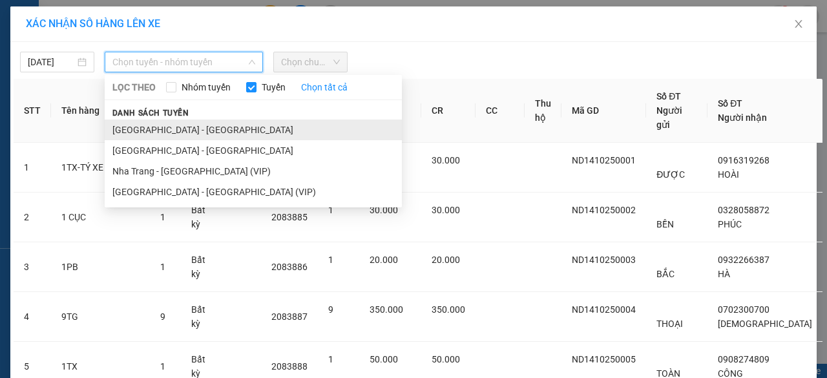
click at [171, 130] on li "[GEOGRAPHIC_DATA] - [GEOGRAPHIC_DATA]" at bounding box center [253, 130] width 297 height 21
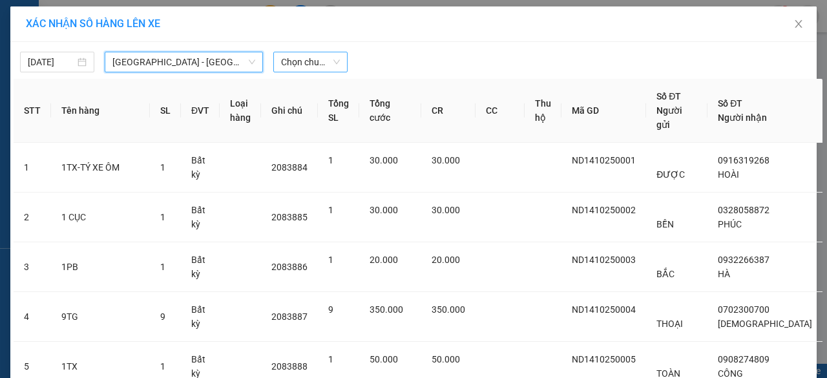
click at [311, 54] on span "Chọn chuyến" at bounding box center [310, 61] width 59 height 19
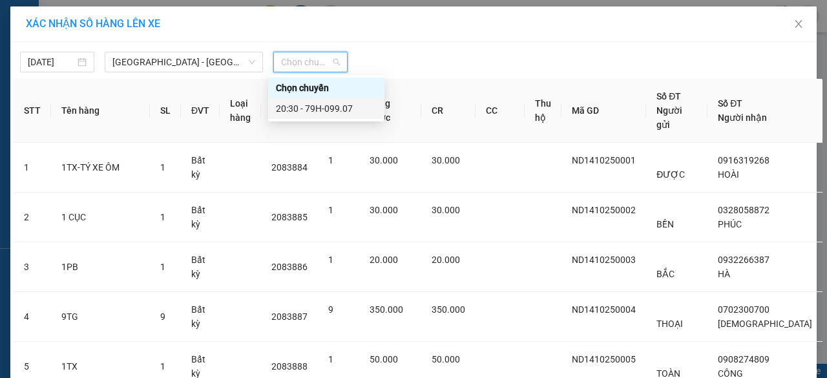
click at [316, 110] on div "20:30 - 79H-099.07" at bounding box center [326, 108] width 101 height 14
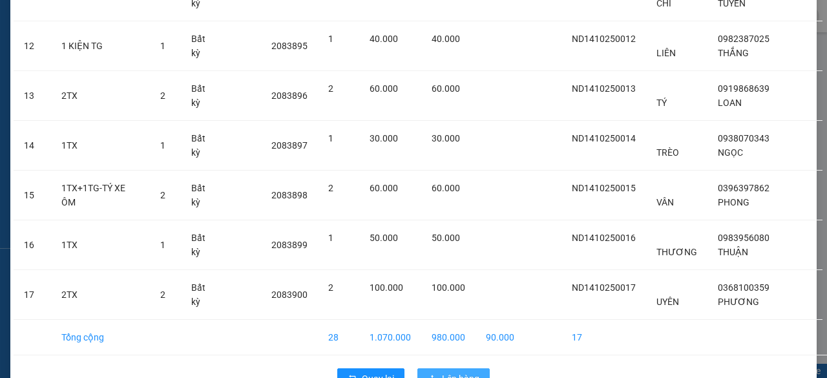
scroll to position [729, 0]
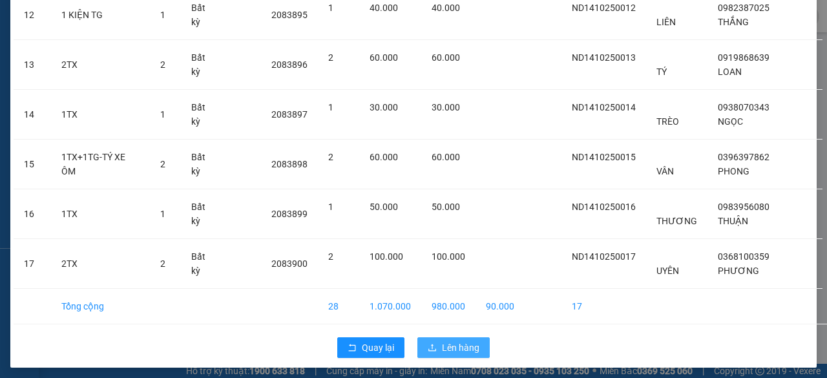
click at [481, 350] on button "Lên hàng" at bounding box center [453, 347] width 72 height 21
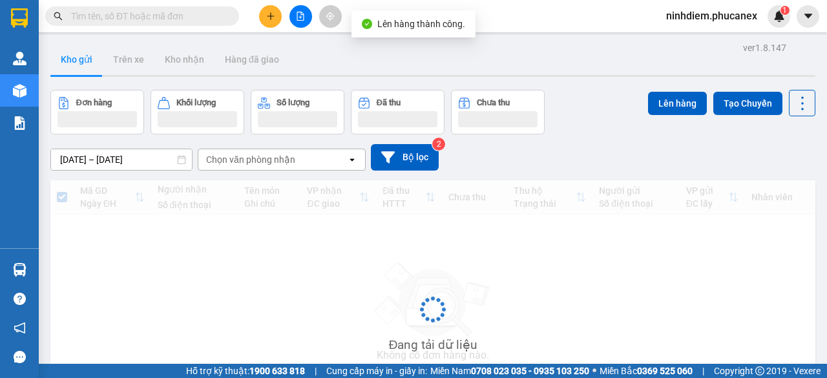
click at [300, 19] on icon "file-add" at bounding box center [300, 16] width 9 height 9
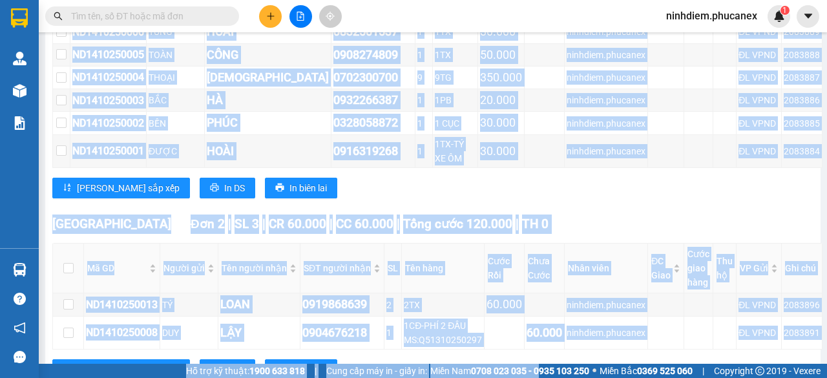
scroll to position [576, 0]
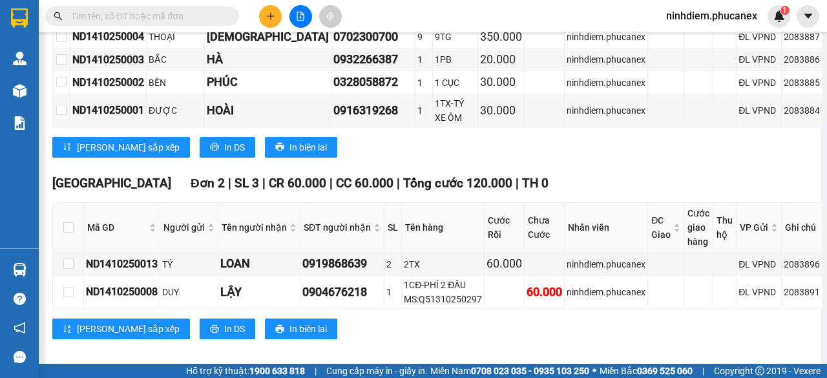
drag, startPoint x: 87, startPoint y: 149, endPoint x: 808, endPoint y: 295, distance: 735.4
copy table "Phúc An Express 1900 06 68 06 215 Phạm [GEOGRAPHIC_DATA], [GEOGRAPHIC_DATA] PHƠ…"
